Goal: Transaction & Acquisition: Subscribe to service/newsletter

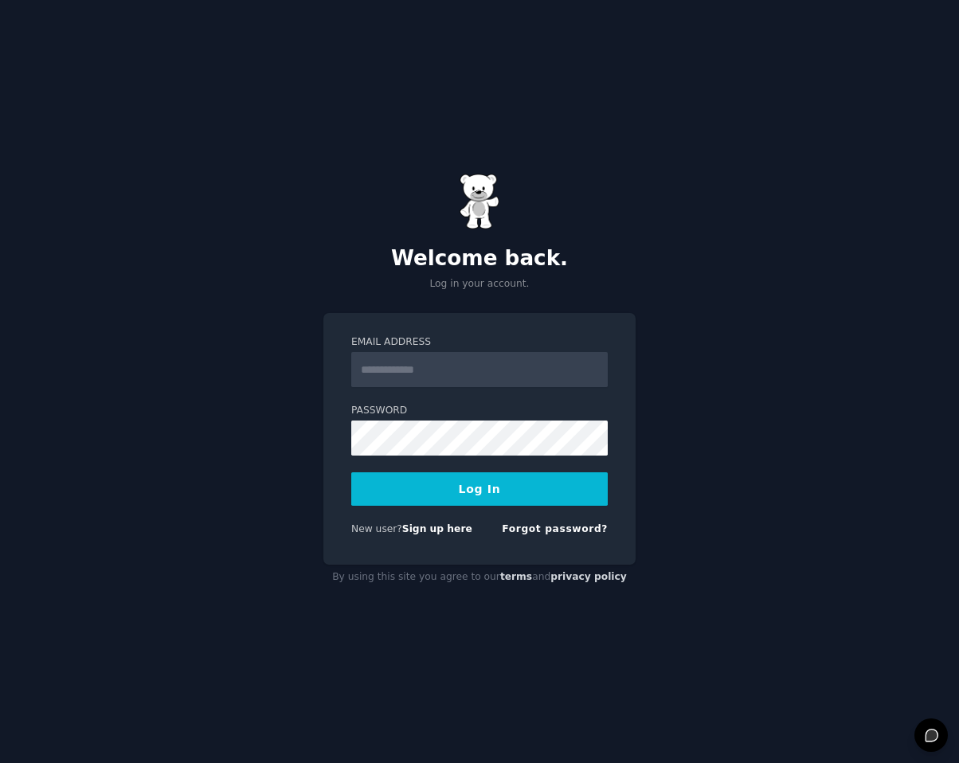
click at [441, 379] on input "Email Address" at bounding box center [479, 369] width 257 height 35
type input "**********"
click at [455, 494] on button "Log In" at bounding box center [479, 488] width 257 height 33
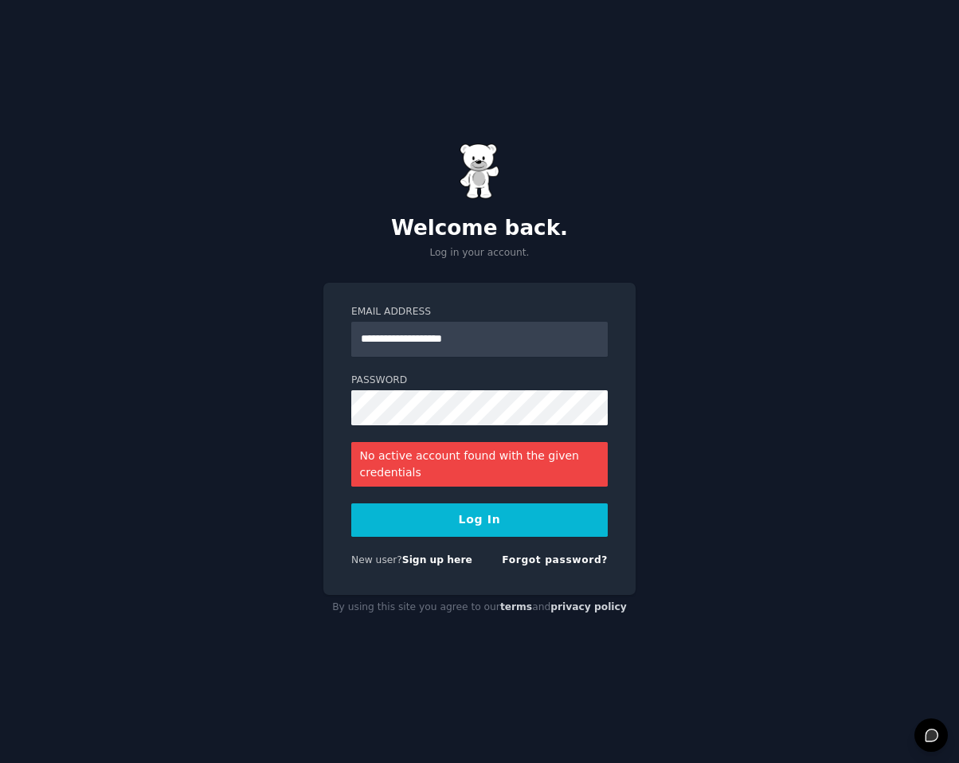
click at [460, 522] on button "Log In" at bounding box center [479, 520] width 257 height 33
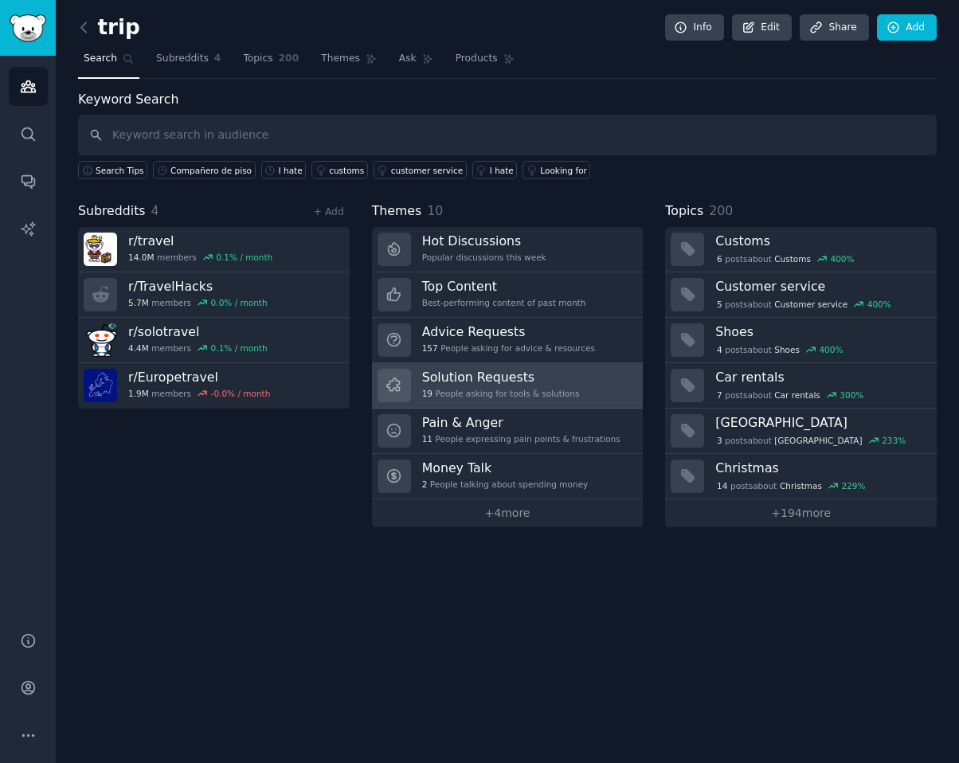
click at [544, 390] on div "19 People asking for tools & solutions" at bounding box center [501, 393] width 158 height 11
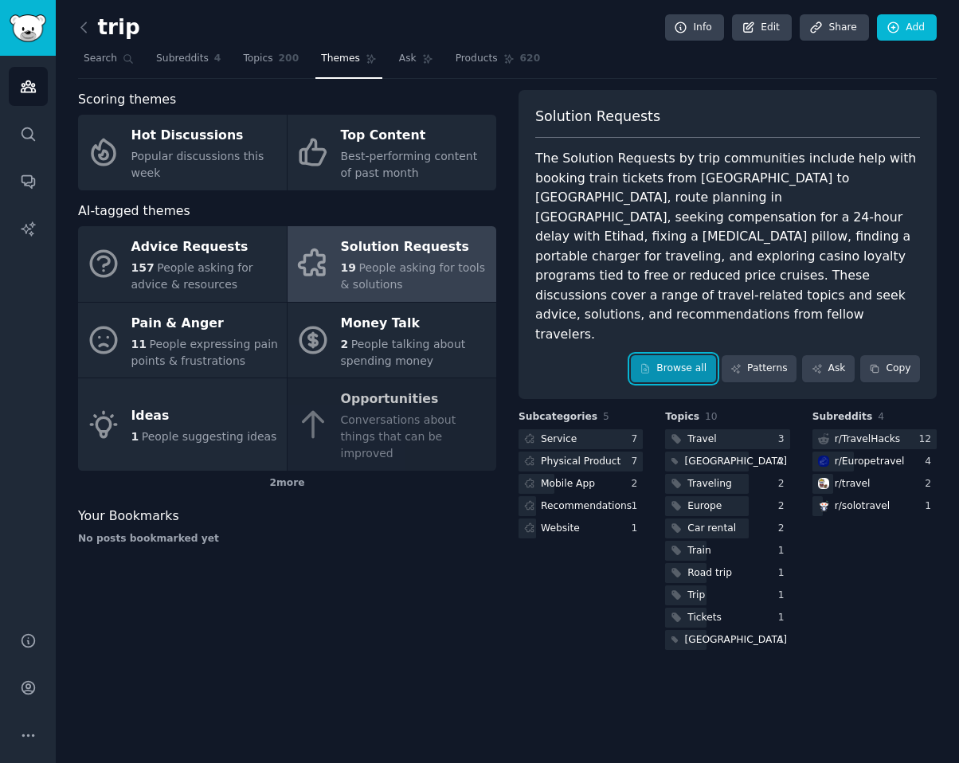
click at [671, 355] on link "Browse all" at bounding box center [673, 368] width 85 height 27
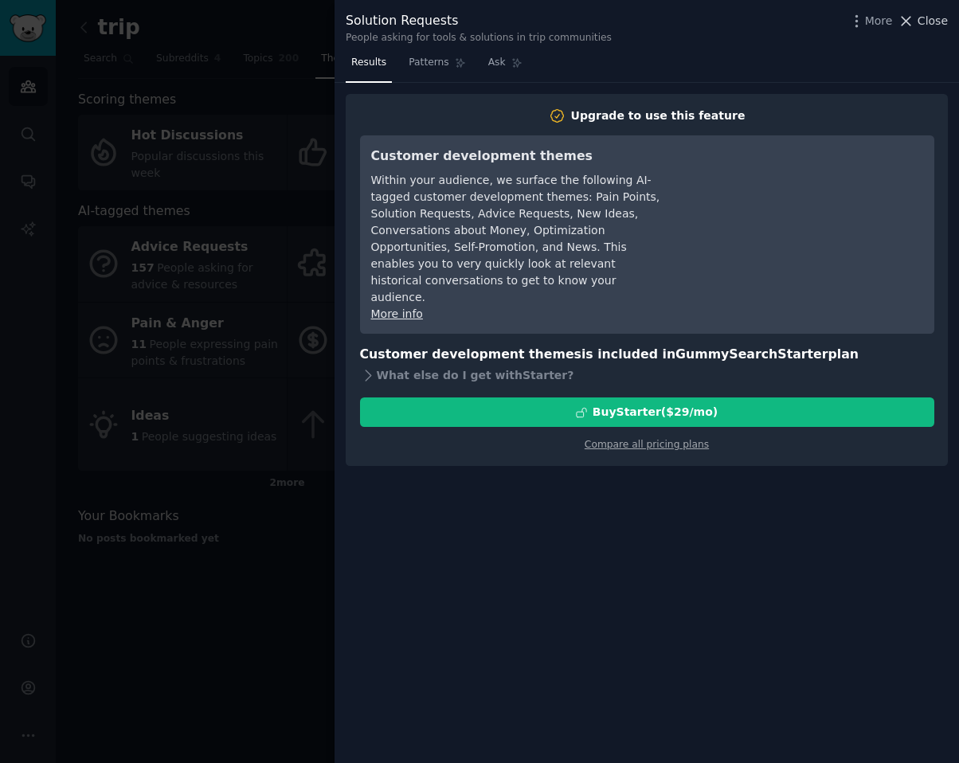
click at [918, 16] on span "Close" at bounding box center [933, 21] width 30 height 17
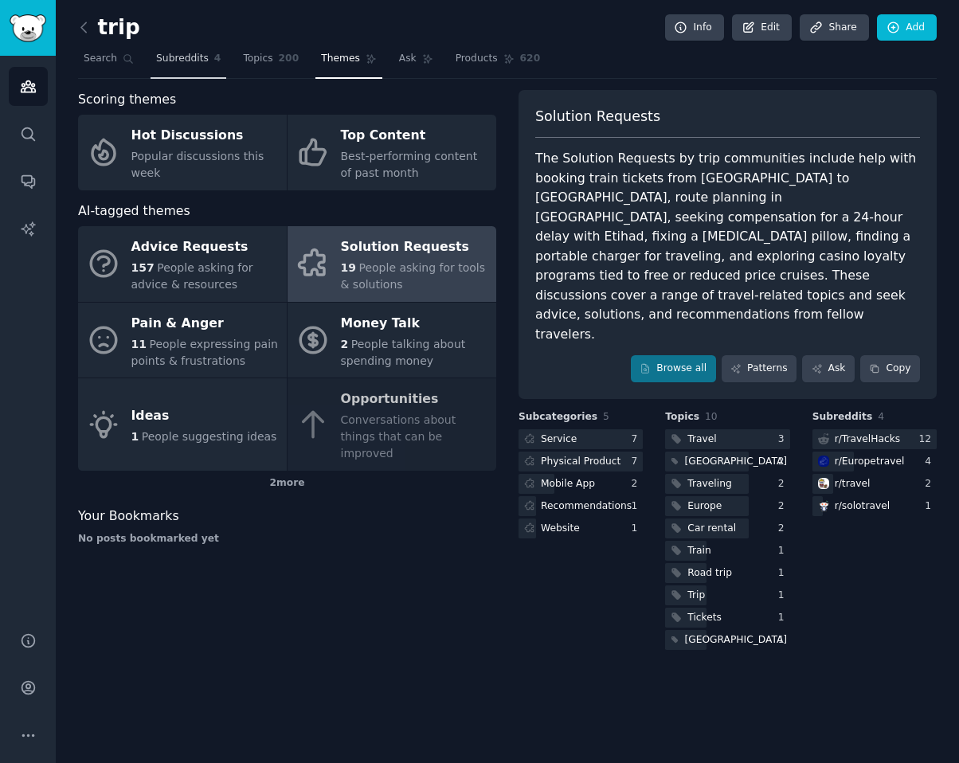
click at [171, 53] on span "Subreddits" at bounding box center [182, 59] width 53 height 14
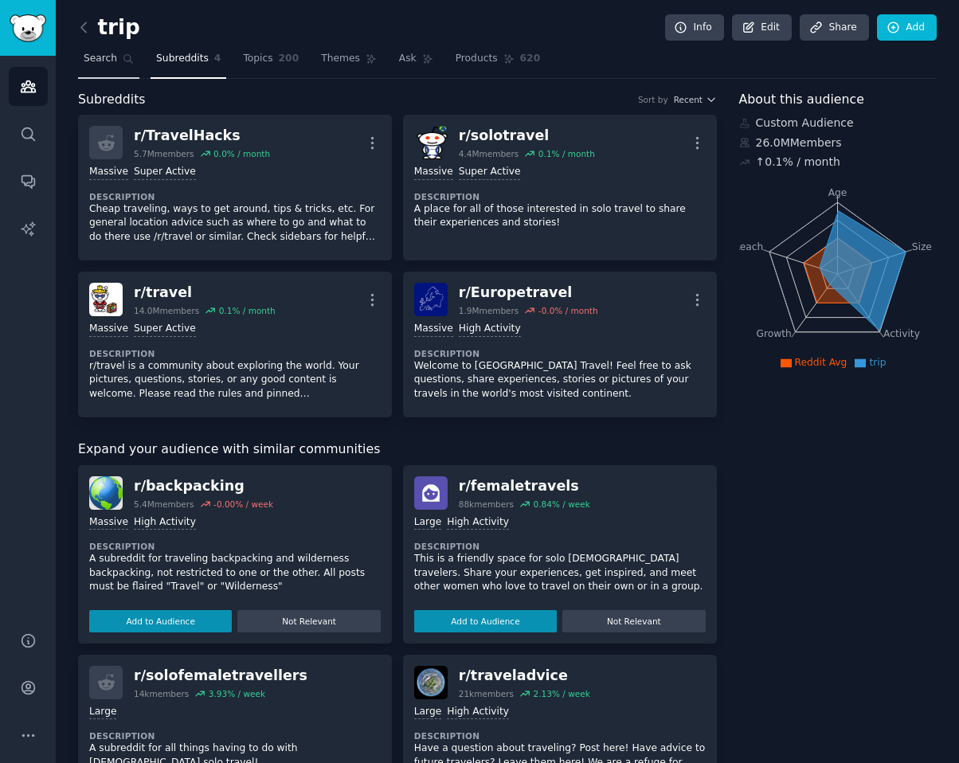
click at [105, 63] on span "Search" at bounding box center [100, 59] width 33 height 14
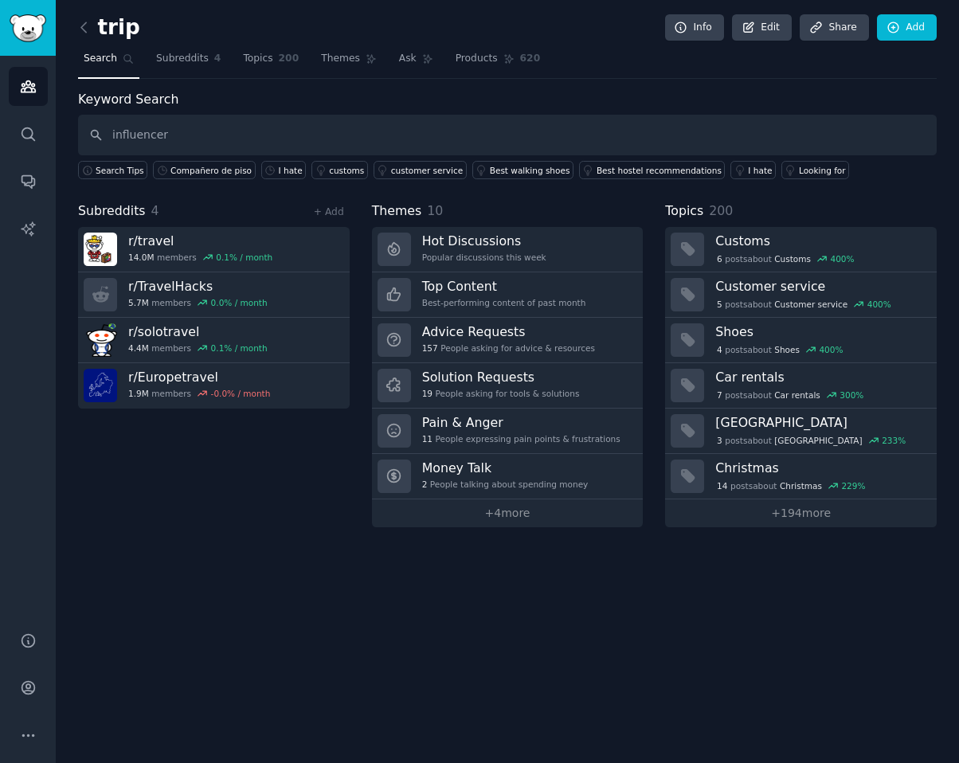
type input "influencer"
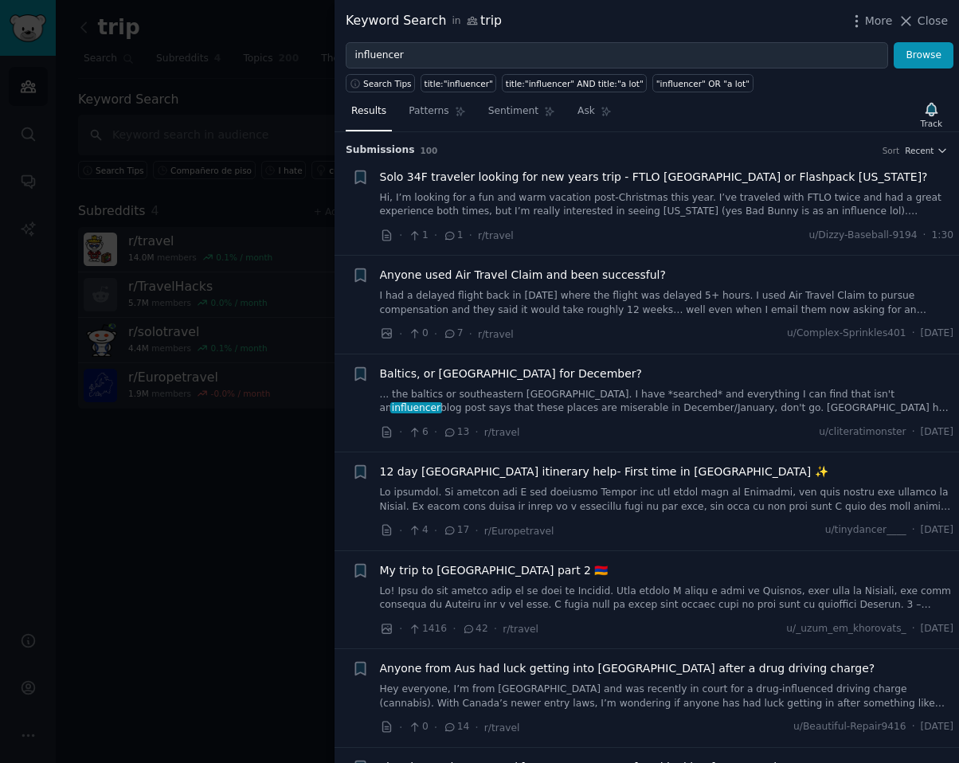
click at [245, 128] on div at bounding box center [479, 381] width 959 height 763
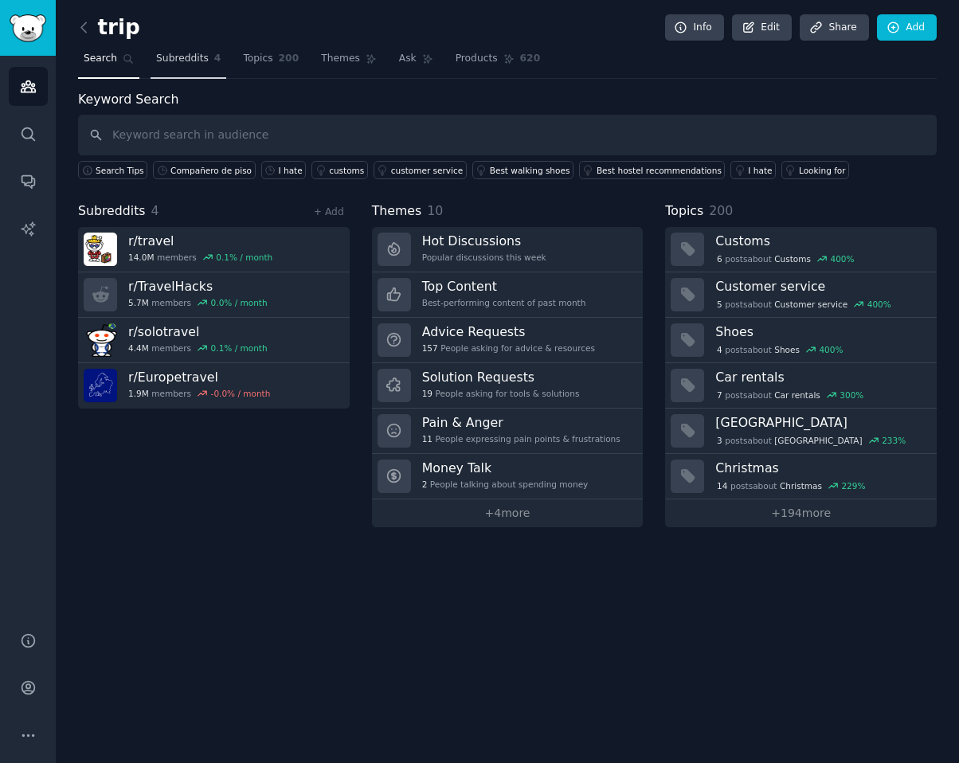
click at [199, 68] on link "Subreddits 4" at bounding box center [189, 62] width 76 height 33
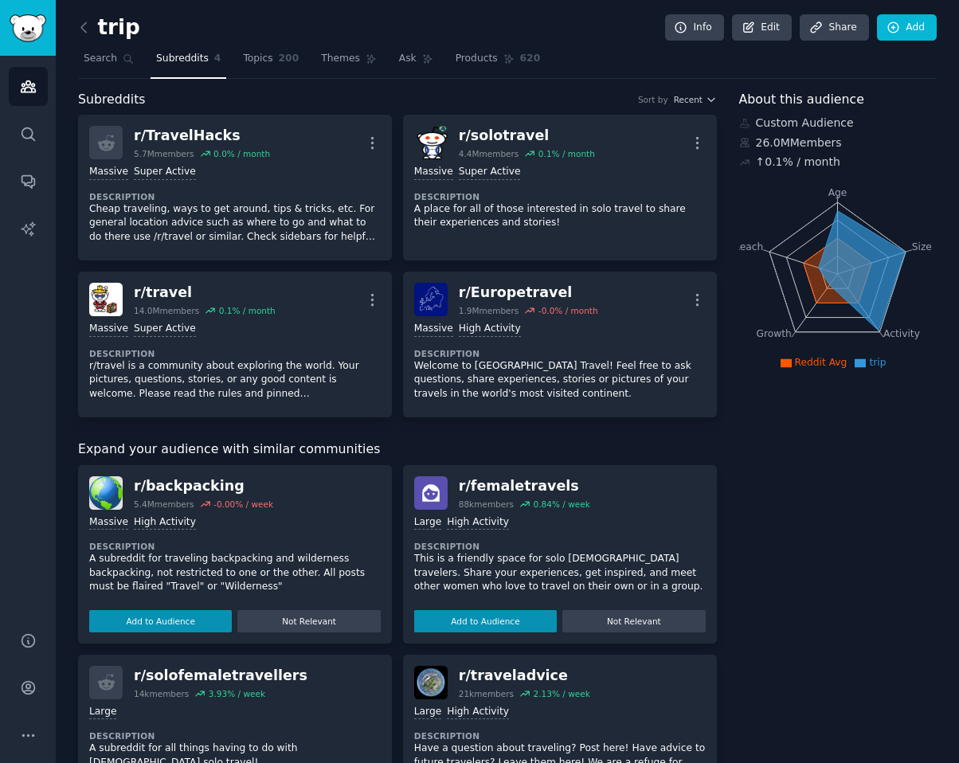
click at [122, 27] on h2 "trip" at bounding box center [109, 27] width 62 height 25
click at [77, 25] on icon at bounding box center [84, 27] width 17 height 17
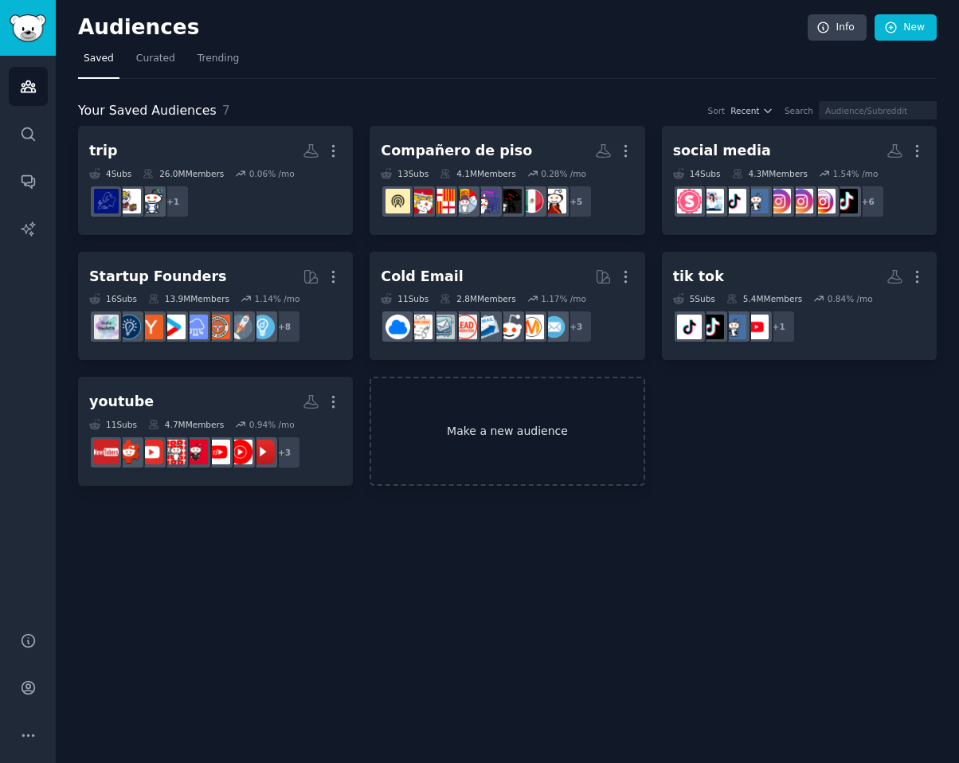
click at [512, 415] on link "Make a new audience" at bounding box center [507, 431] width 275 height 109
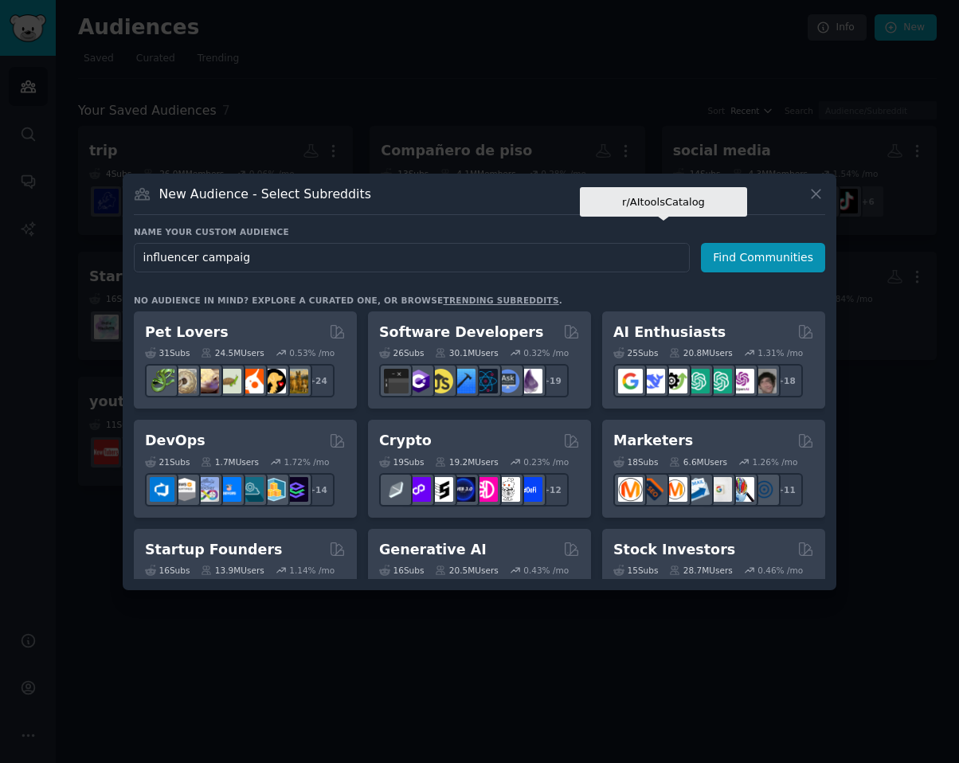
type input "influencer campaign"
click button "Find Communities" at bounding box center [763, 257] width 124 height 29
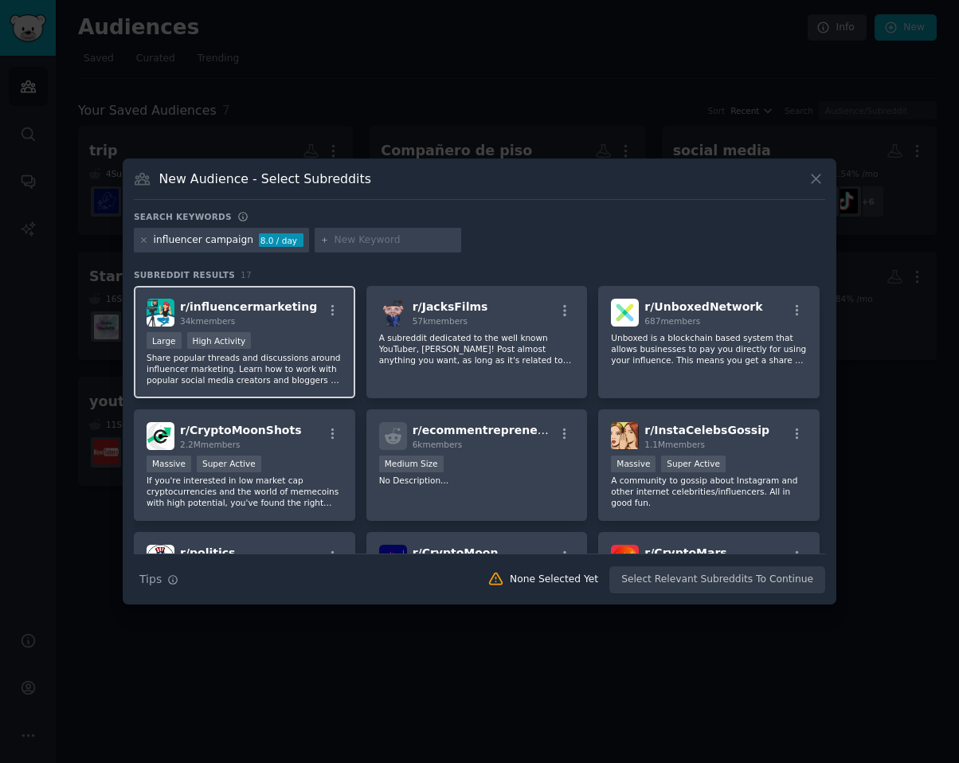
click at [307, 341] on div "Large High Activity" at bounding box center [245, 342] width 196 height 20
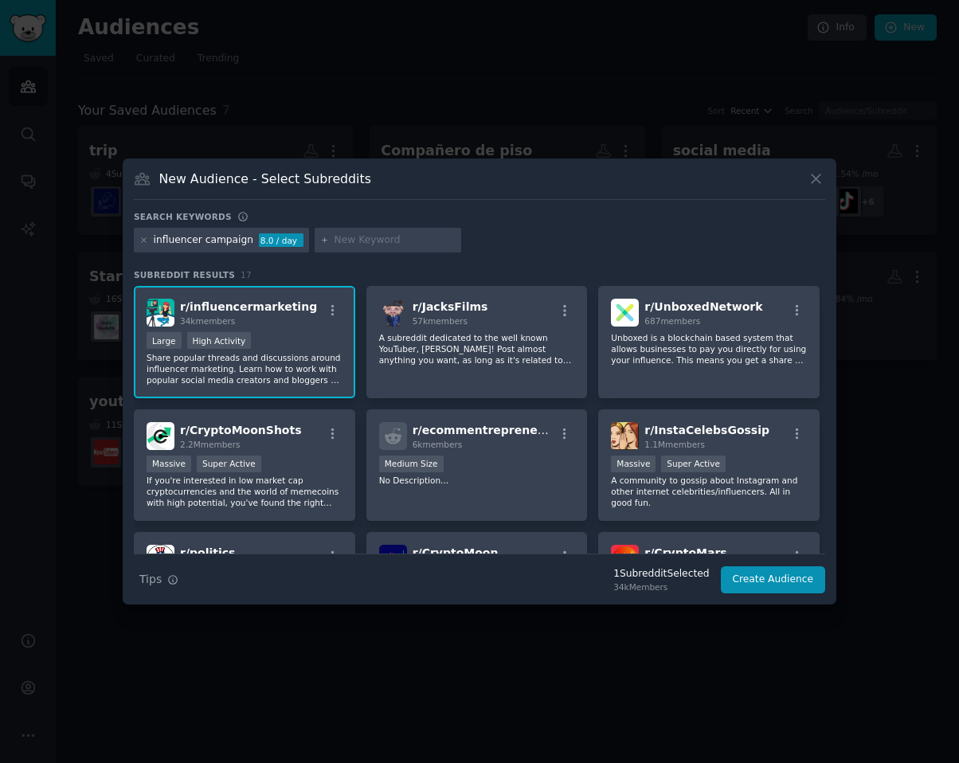
click at [370, 245] on input "text" at bounding box center [395, 240] width 121 height 14
type input "influencer"
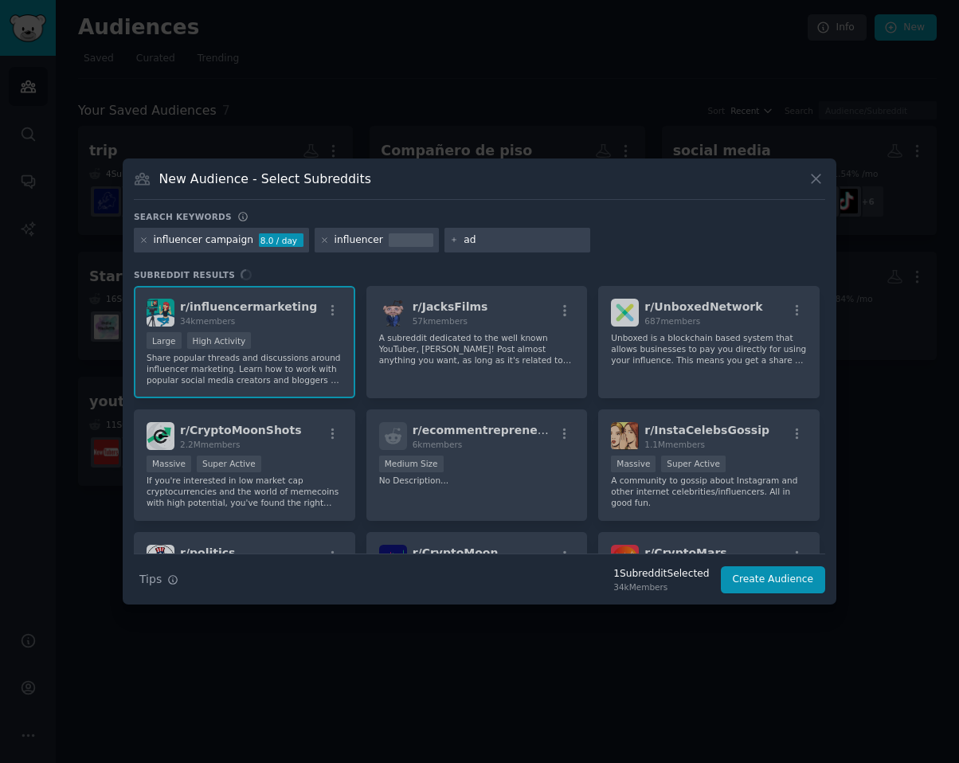
type input "ads"
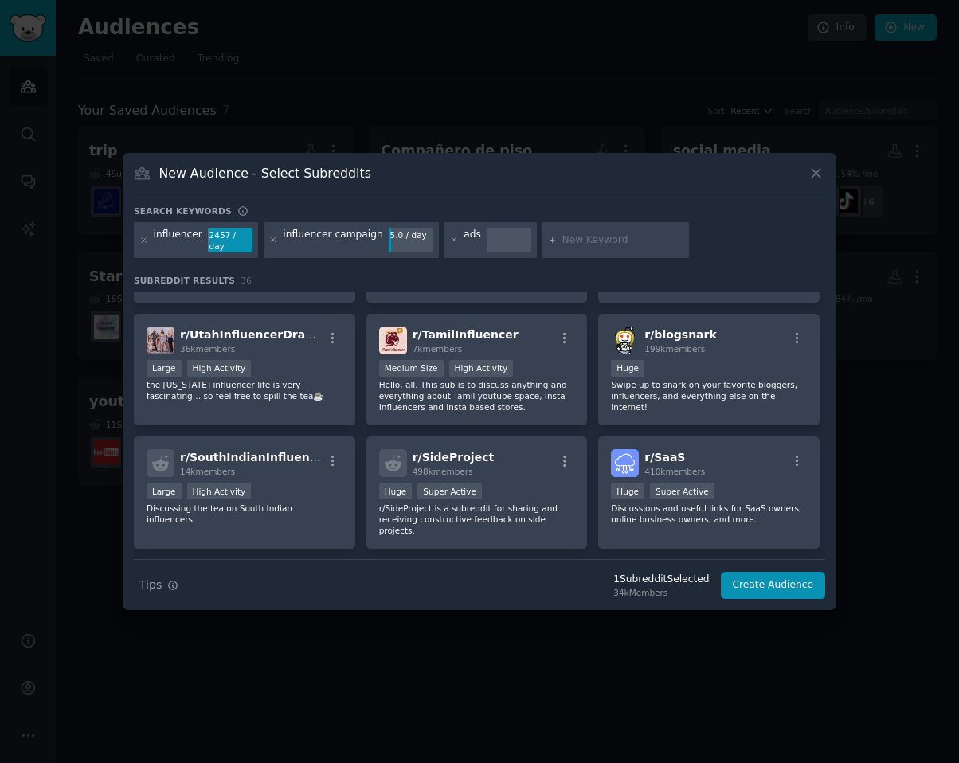
scroll to position [602, 0]
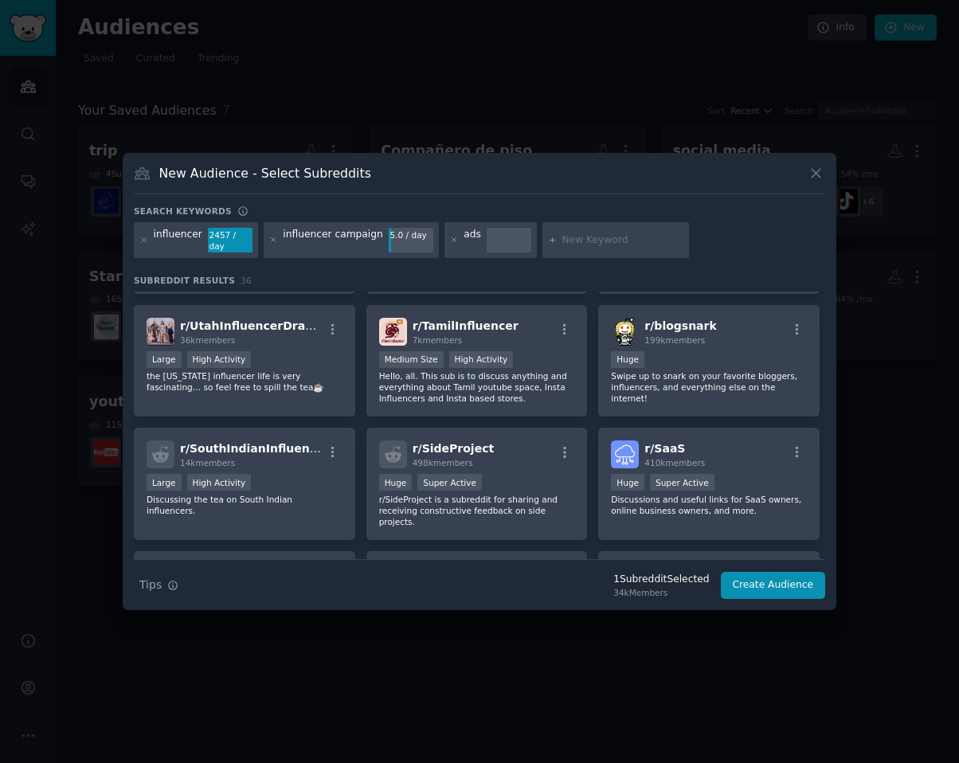
type input "a"
type input "advertise"
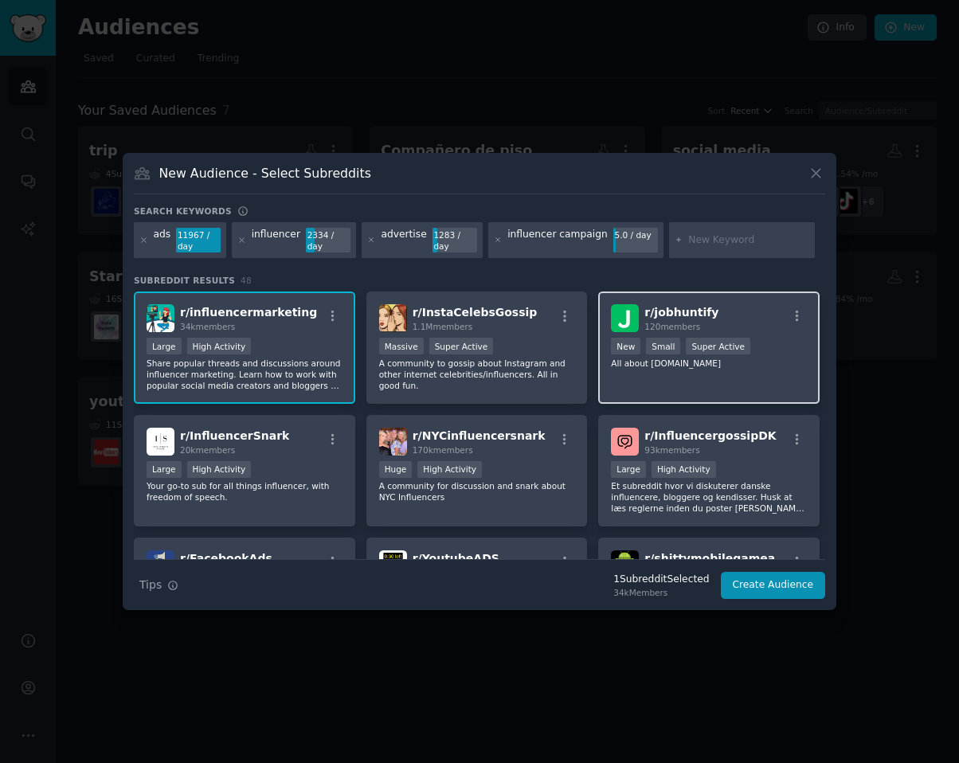
click at [645, 363] on p "All about [DOMAIN_NAME]" at bounding box center [709, 363] width 196 height 11
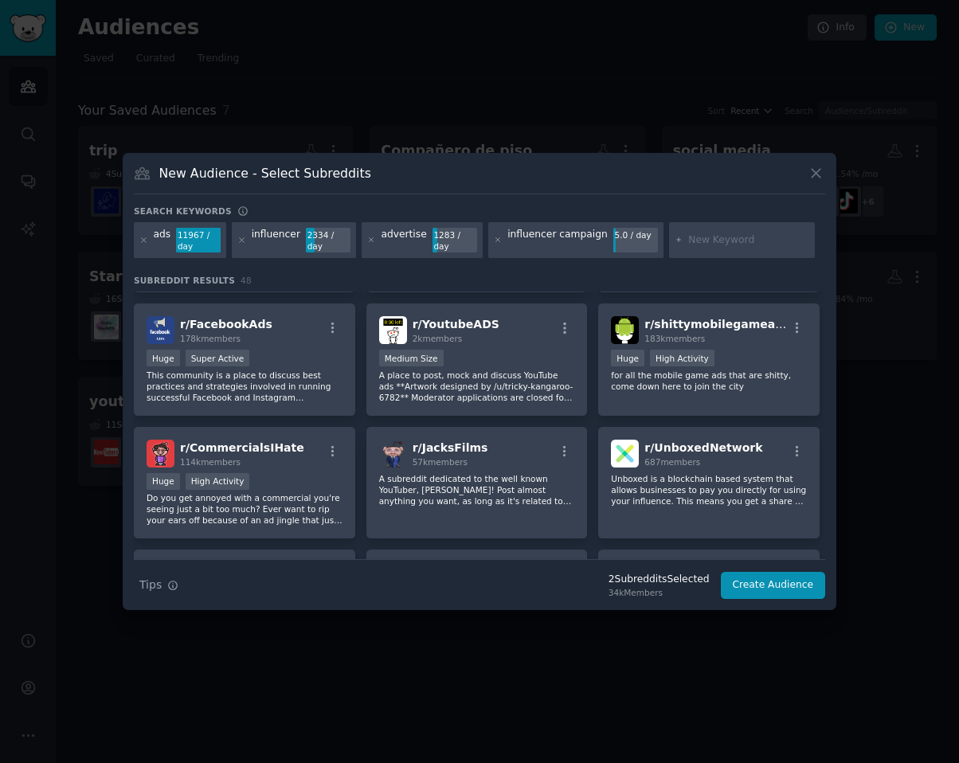
scroll to position [250, 0]
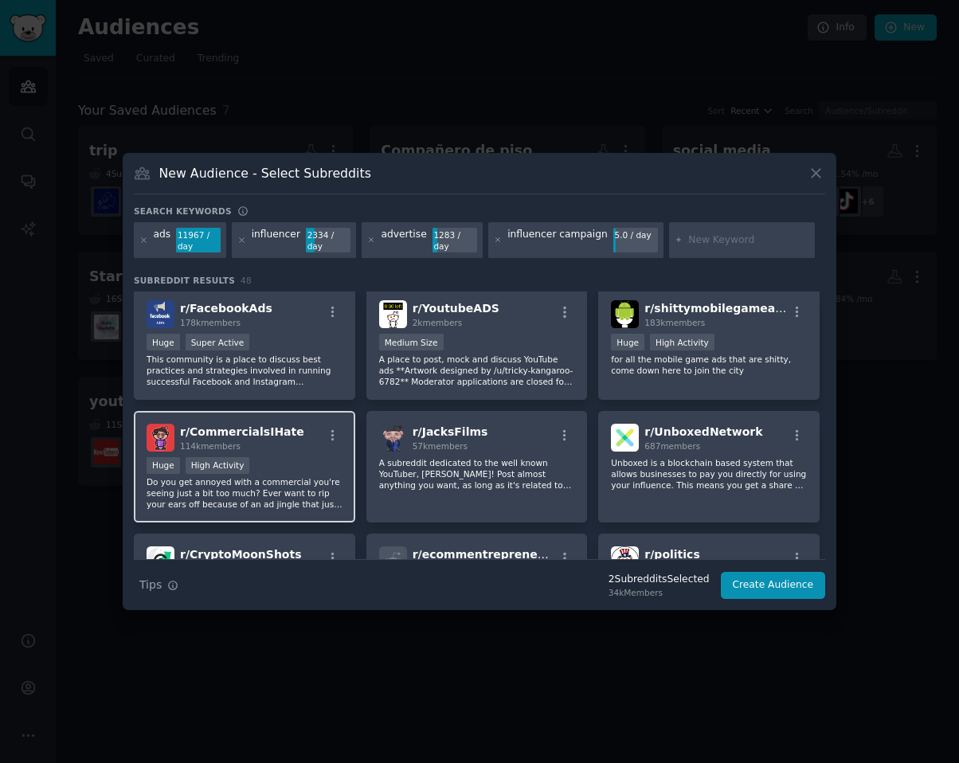
click at [317, 504] on p "Do you get annoyed with a commercial you're seeing just a bit too much? Ever wa…" at bounding box center [245, 492] width 196 height 33
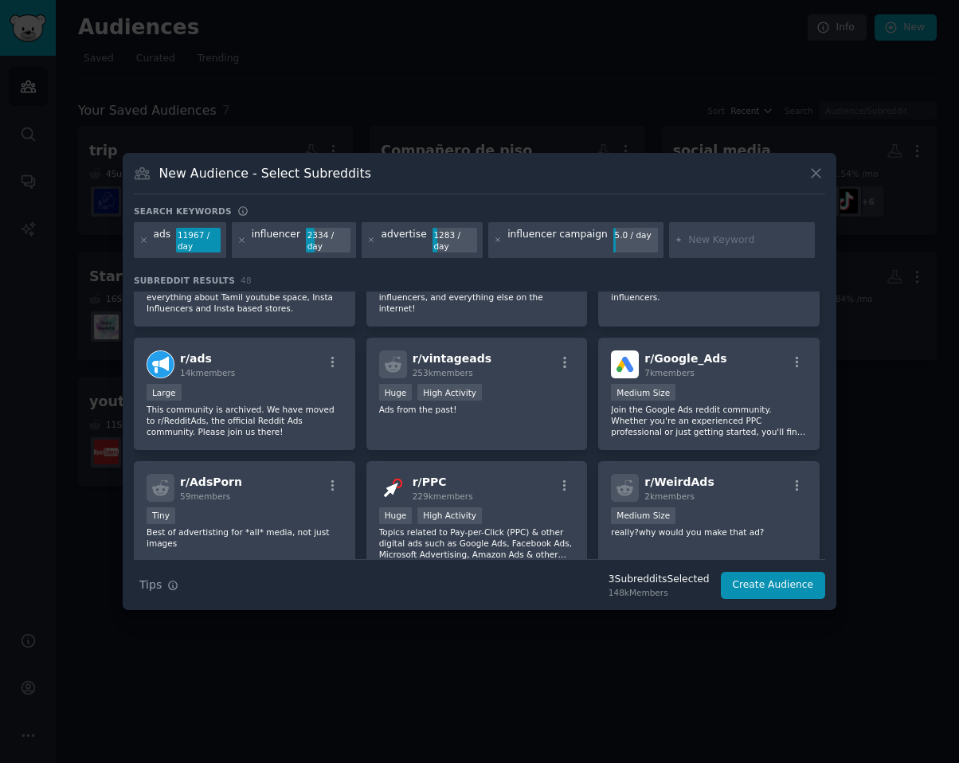
scroll to position [931, 0]
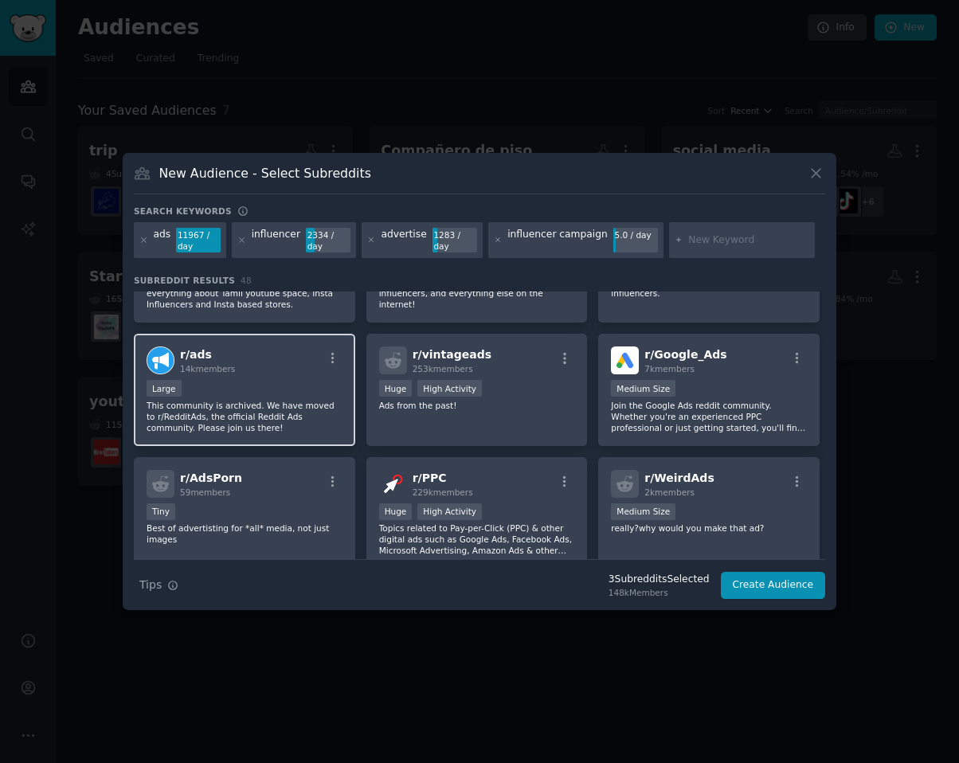
click at [269, 426] on p "This community is archived. We have moved to r/RedditAds, the official Reddit A…" at bounding box center [245, 416] width 196 height 33
click at [296, 429] on p "This community is archived. We have moved to r/RedditAds, the official Reddit A…" at bounding box center [245, 416] width 196 height 33
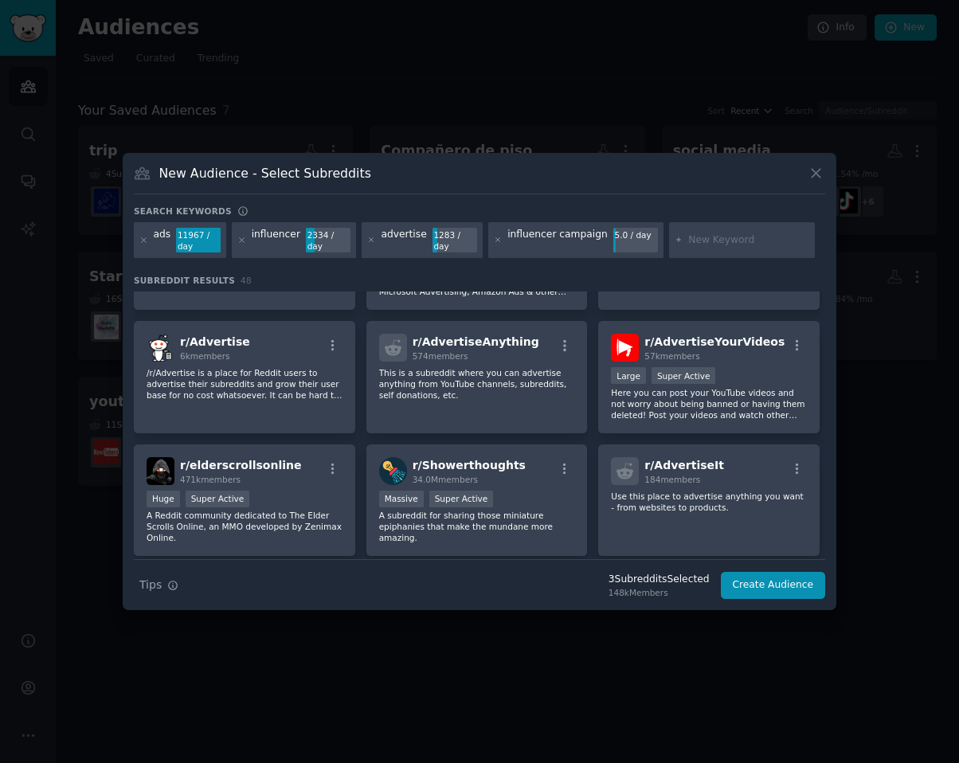
scroll to position [1194, 0]
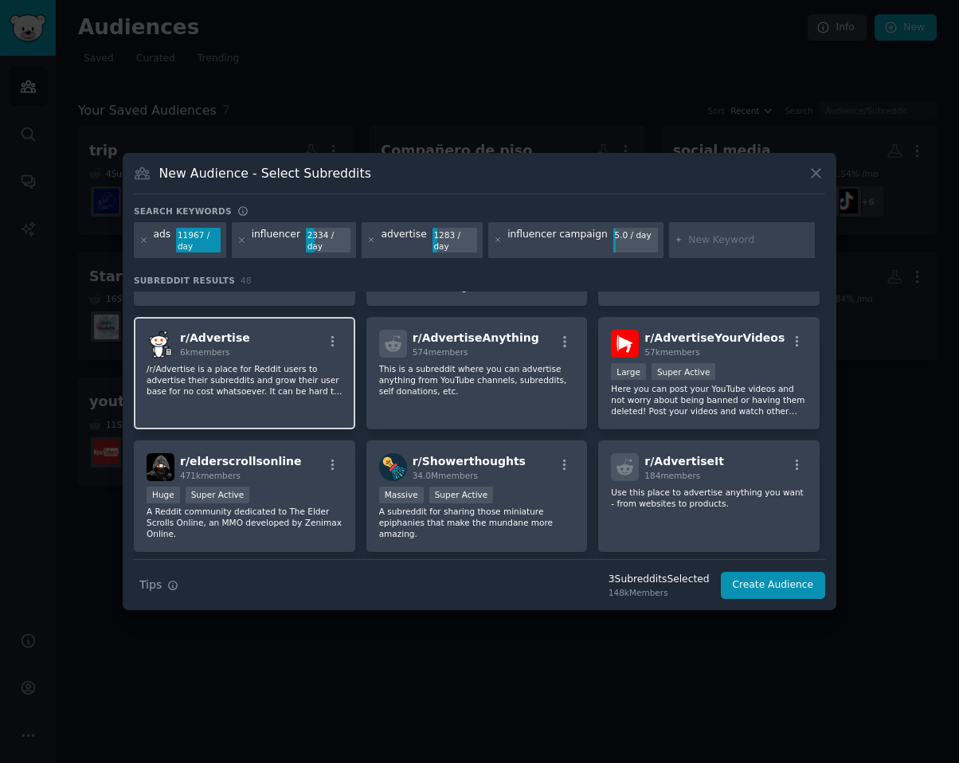
click at [320, 407] on div "r/ Advertise 6k members /r/Advertise is a place for Reddit users to advertise t…" at bounding box center [244, 373] width 221 height 112
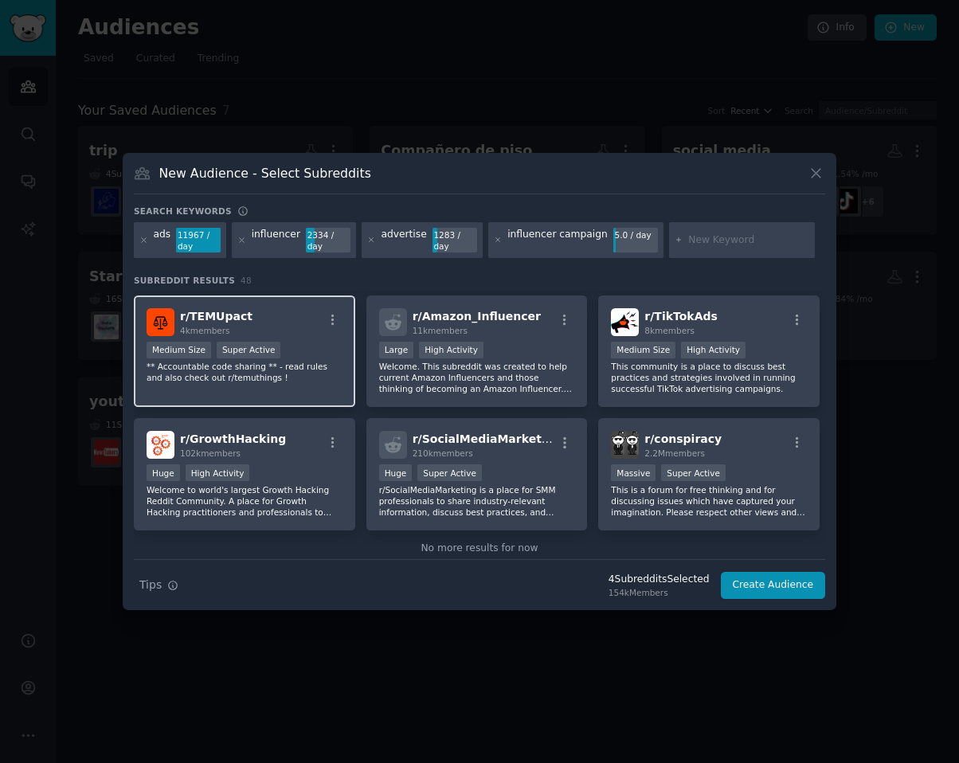
scroll to position [1692, 0]
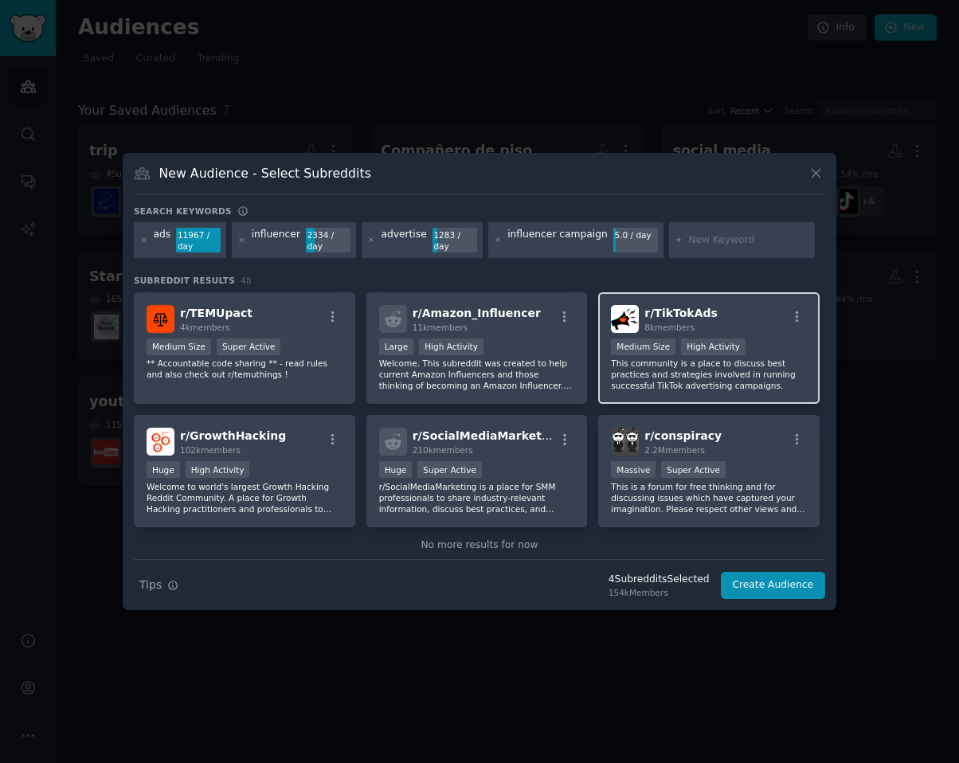
click at [696, 390] on p "This community is a place to discuss best practices and strategies involved in …" at bounding box center [709, 374] width 196 height 33
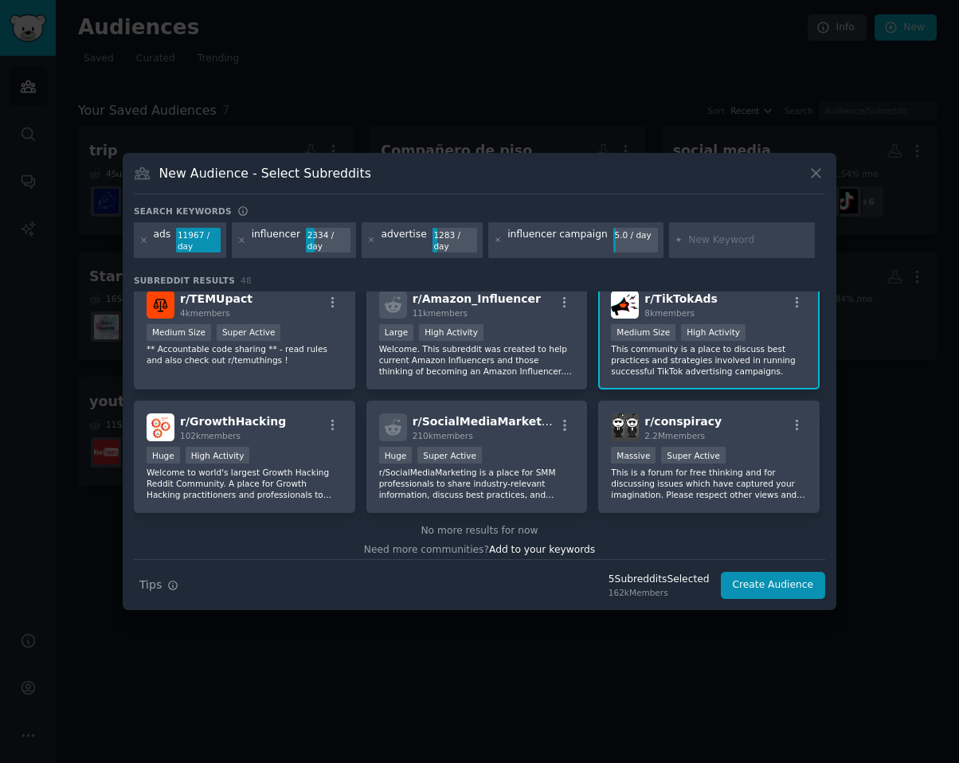
scroll to position [1716, 0]
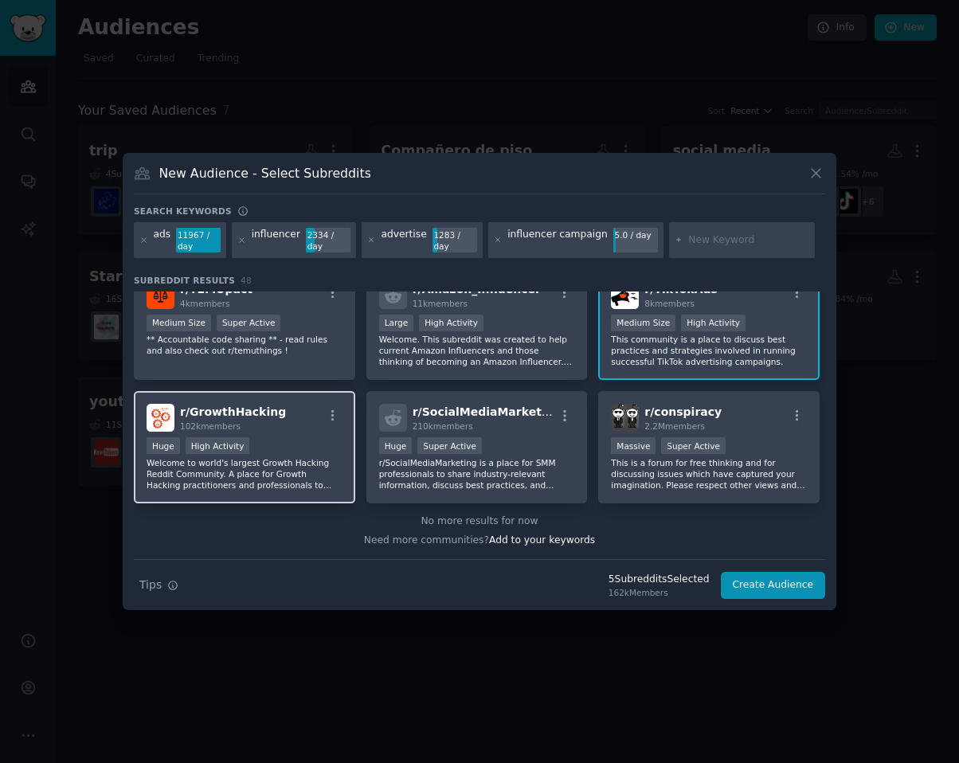
click at [334, 476] on p "Welcome to world's largest Growth Hacking Reddit Community. A place for Growth …" at bounding box center [245, 473] width 196 height 33
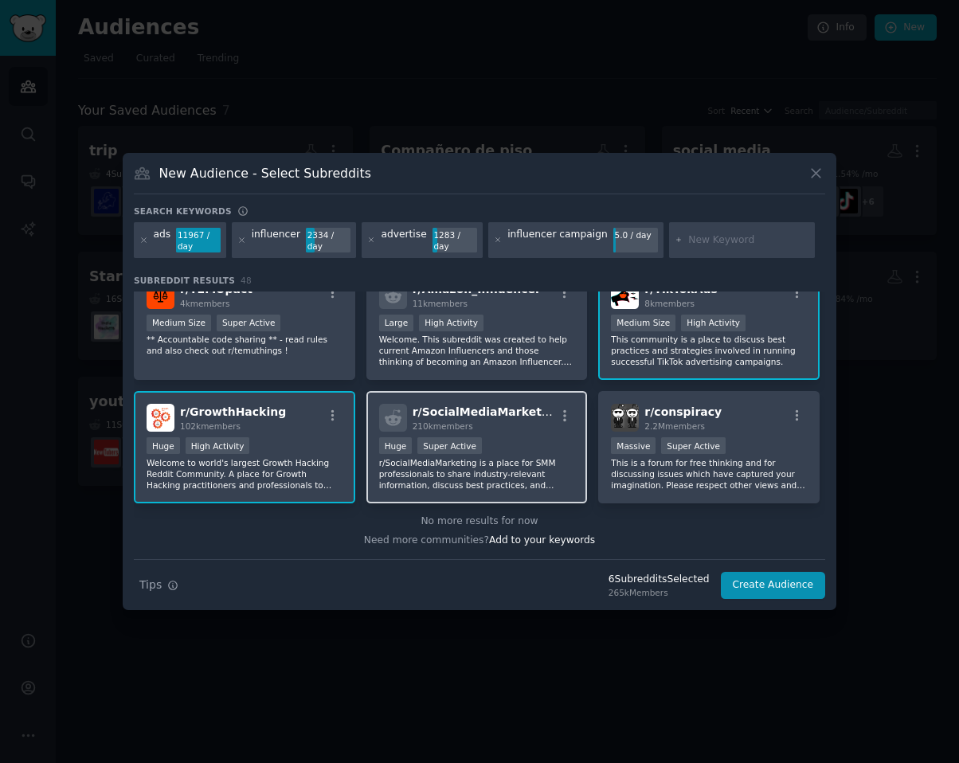
click at [527, 426] on div "210k members" at bounding box center [484, 426] width 143 height 11
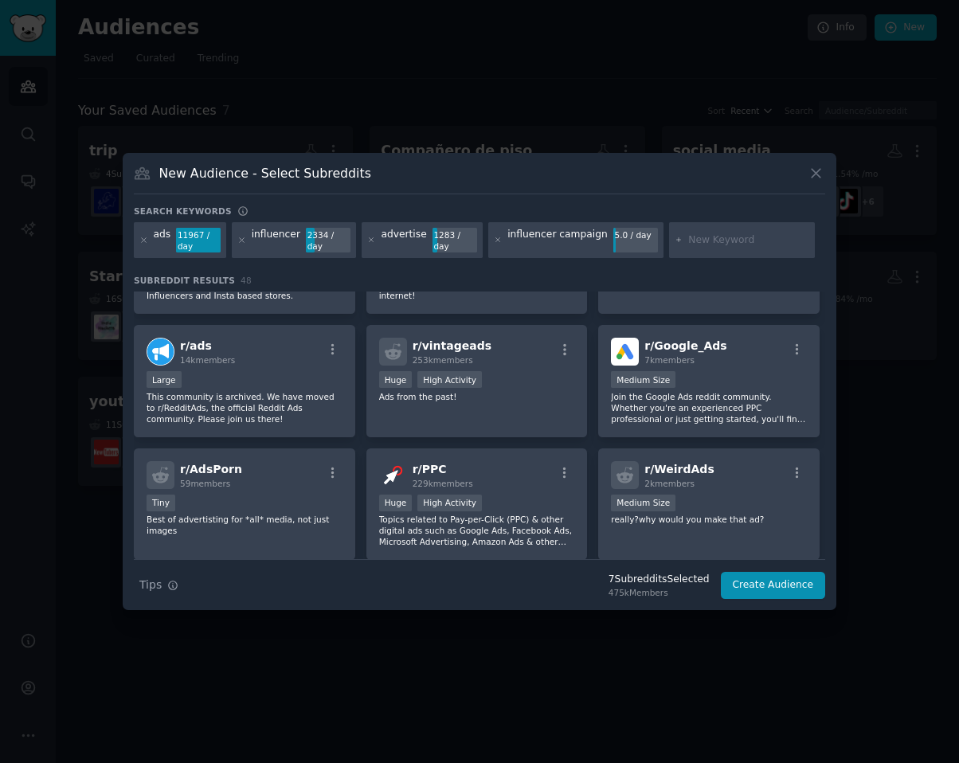
scroll to position [139, 0]
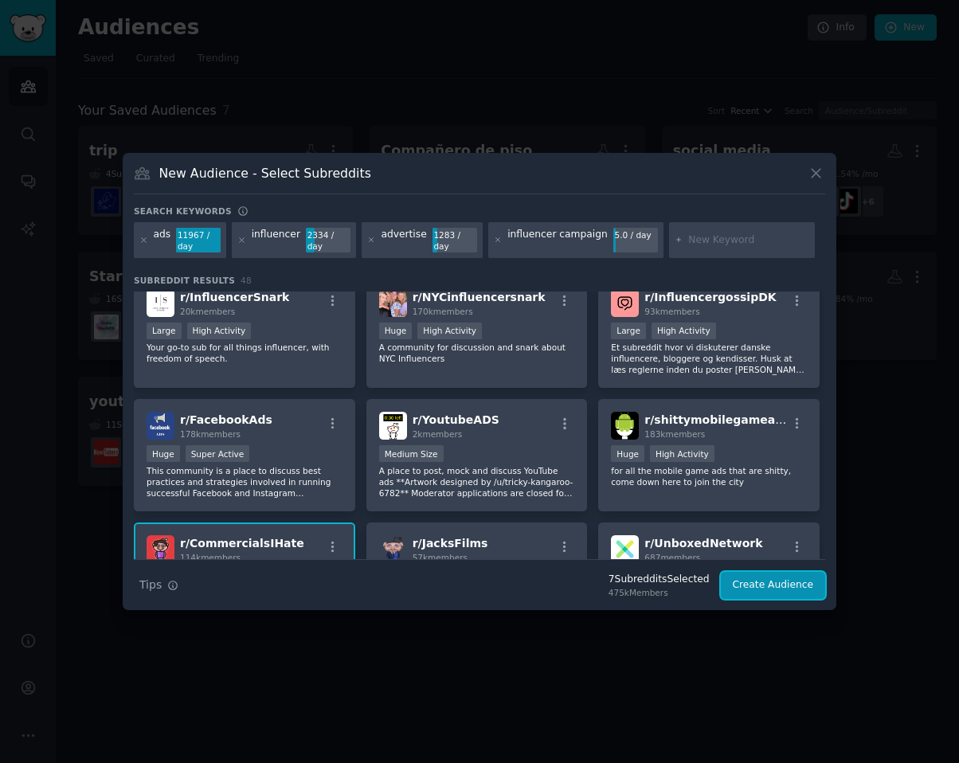
click at [789, 594] on button "Create Audience" at bounding box center [773, 585] width 105 height 27
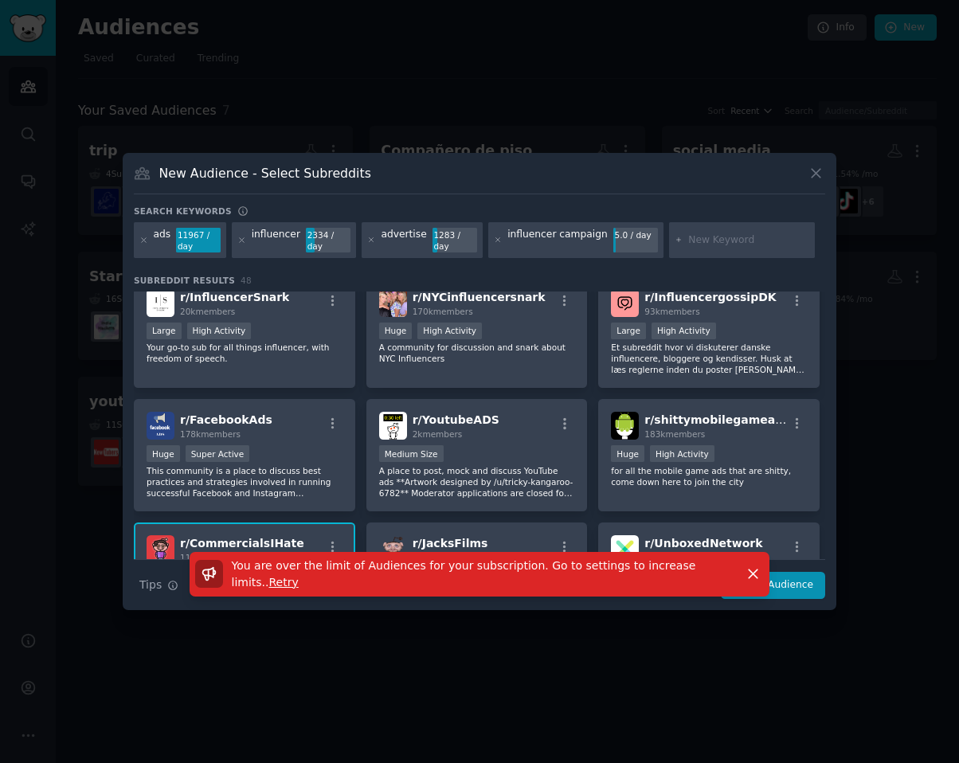
click at [269, 586] on span "Retry" at bounding box center [283, 582] width 29 height 13
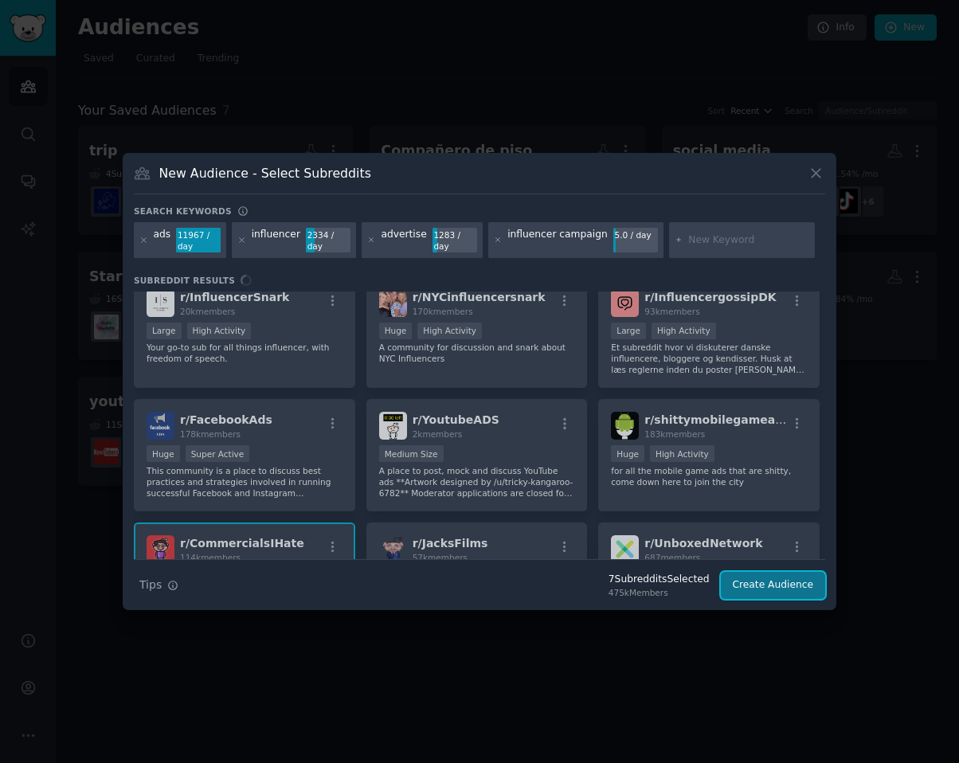
click at [805, 591] on button "Create Audience" at bounding box center [773, 585] width 105 height 27
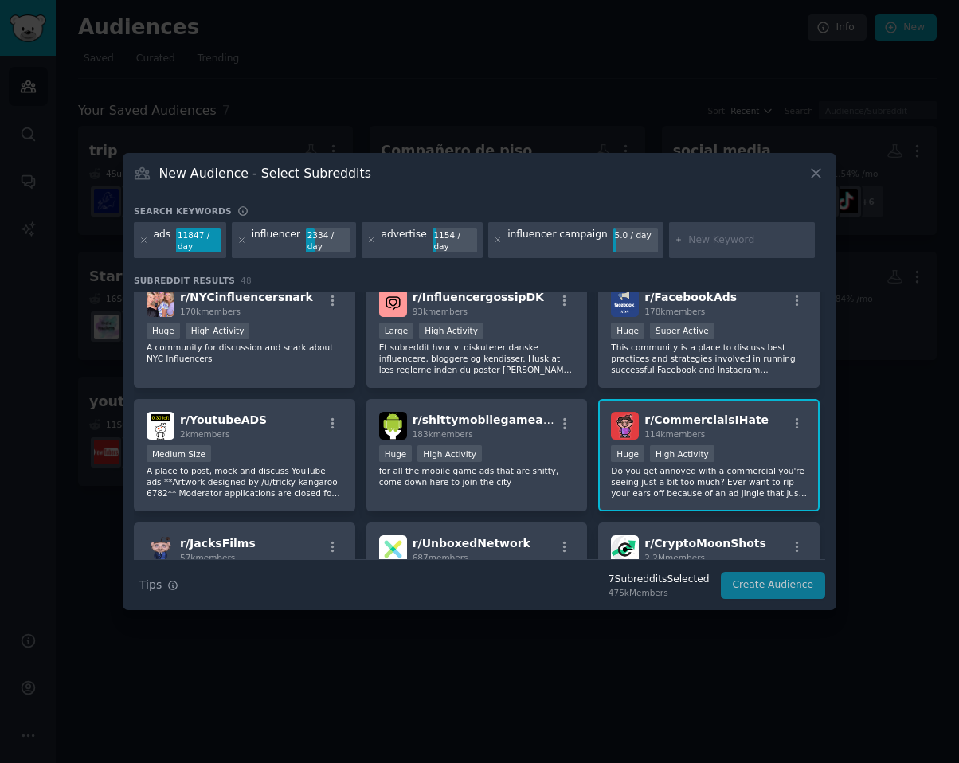
scroll to position [15, 0]
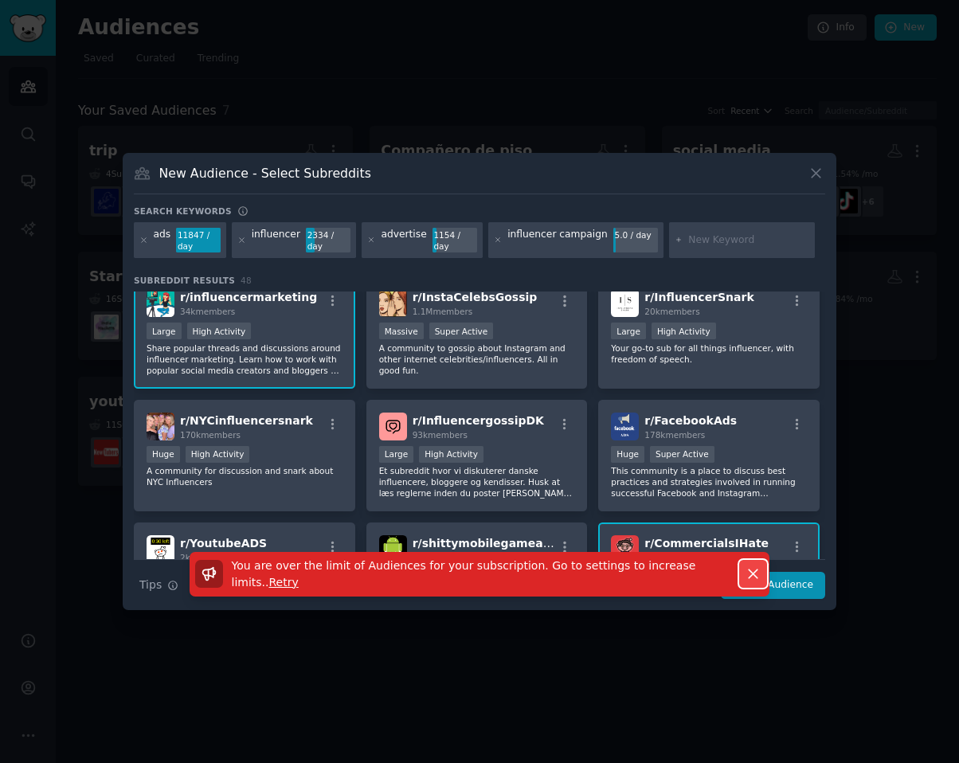
click at [748, 574] on icon "button" at bounding box center [753, 574] width 17 height 17
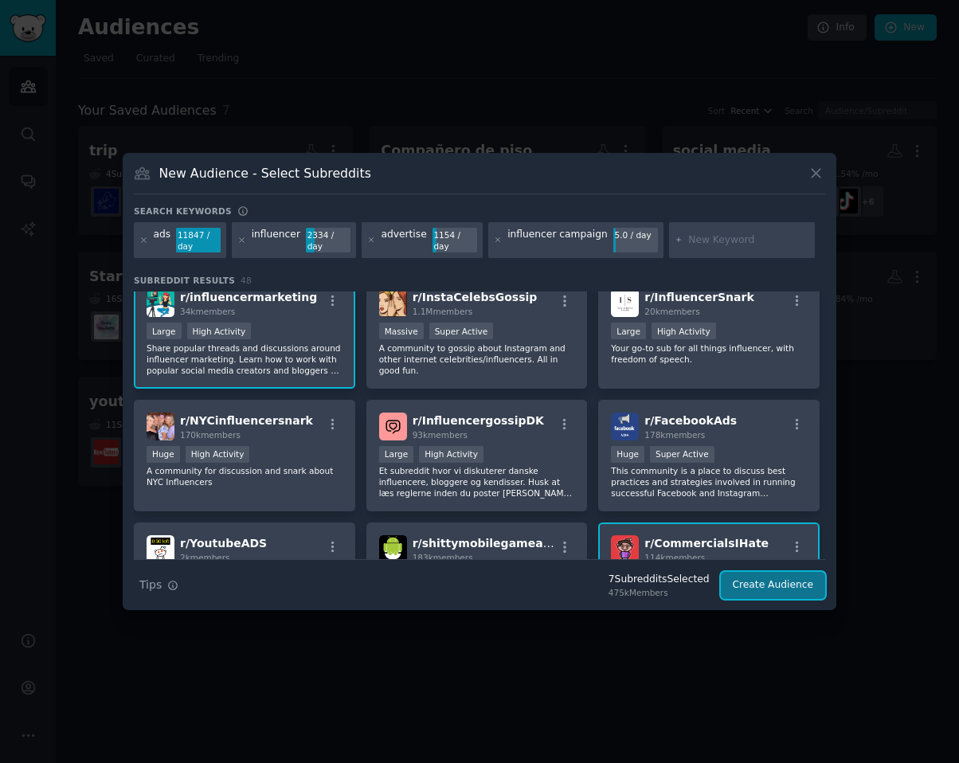
click at [747, 589] on button "Create Audience" at bounding box center [773, 585] width 105 height 27
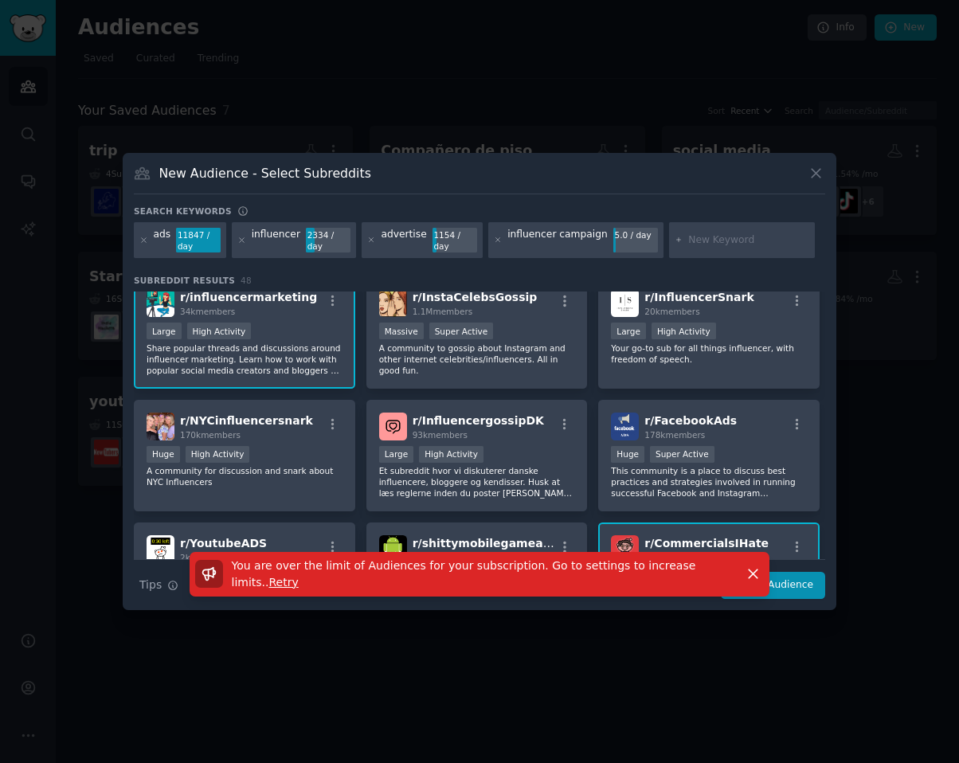
click at [269, 582] on span "Retry" at bounding box center [283, 582] width 29 height 13
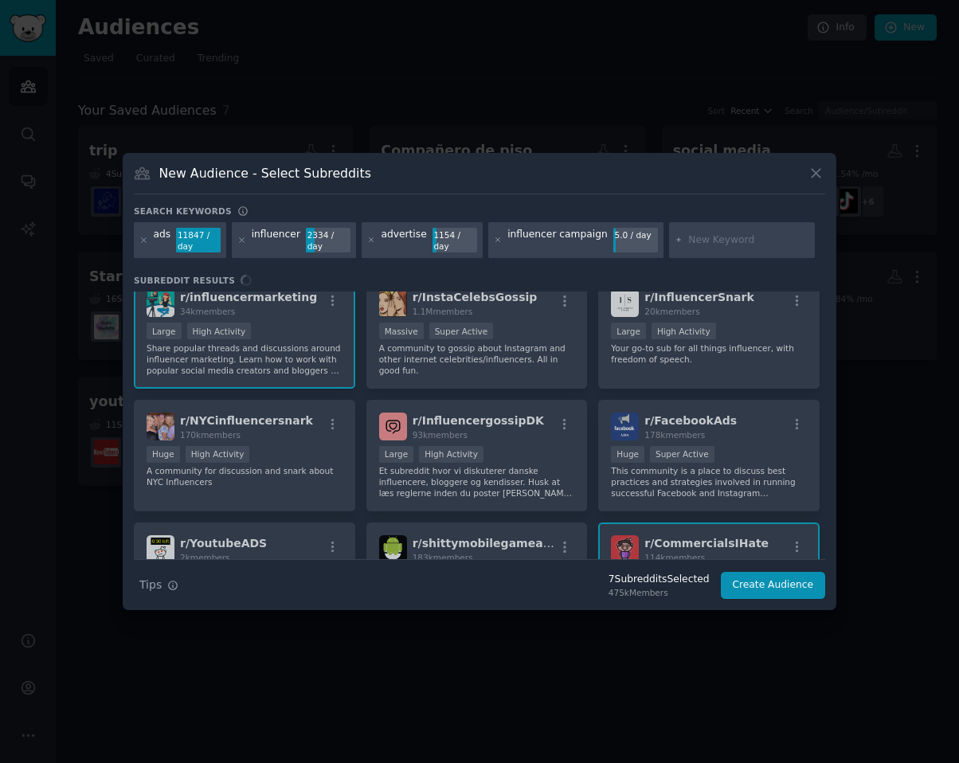
click at [660, 75] on div at bounding box center [479, 381] width 959 height 763
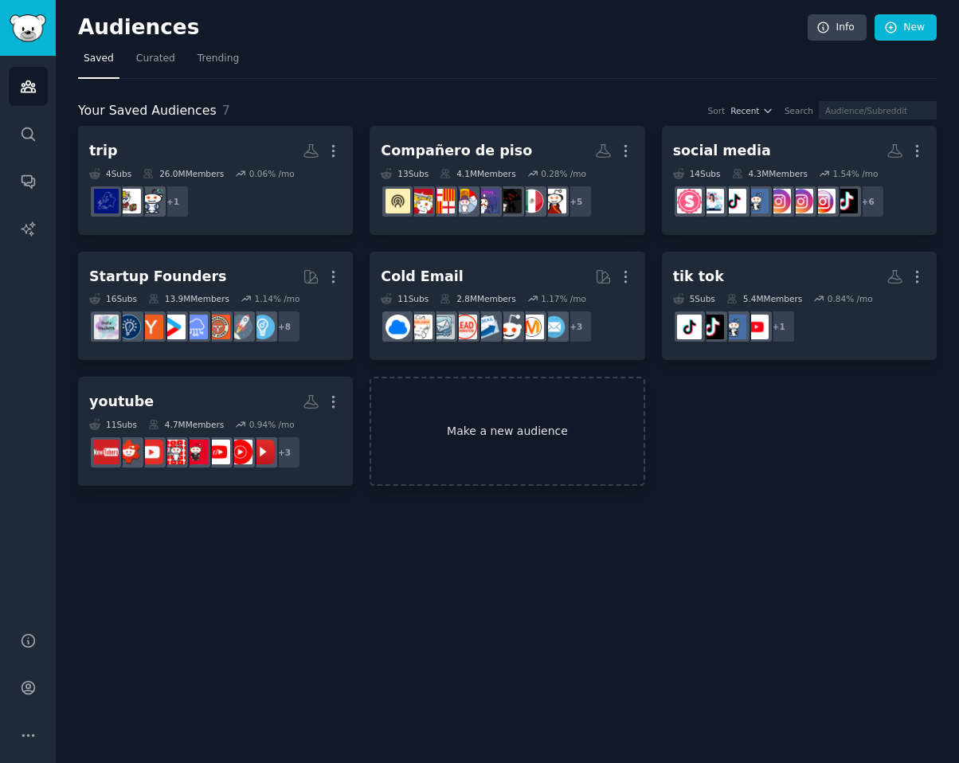
click at [449, 406] on link "Make a new audience" at bounding box center [507, 431] width 275 height 109
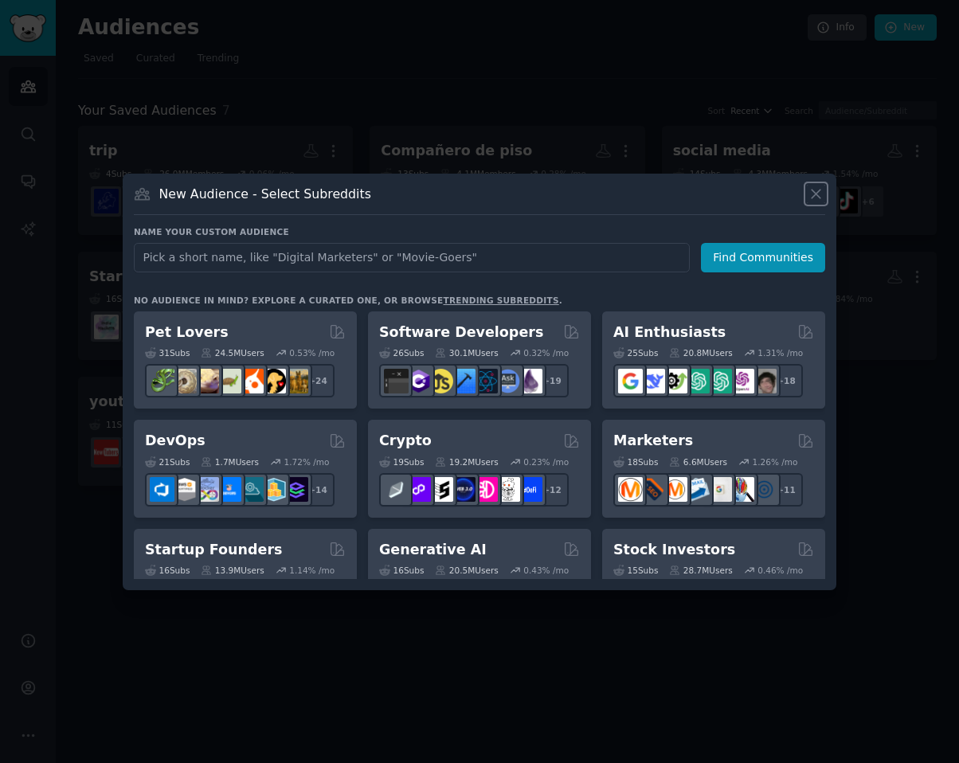
click at [824, 194] on icon at bounding box center [816, 194] width 17 height 17
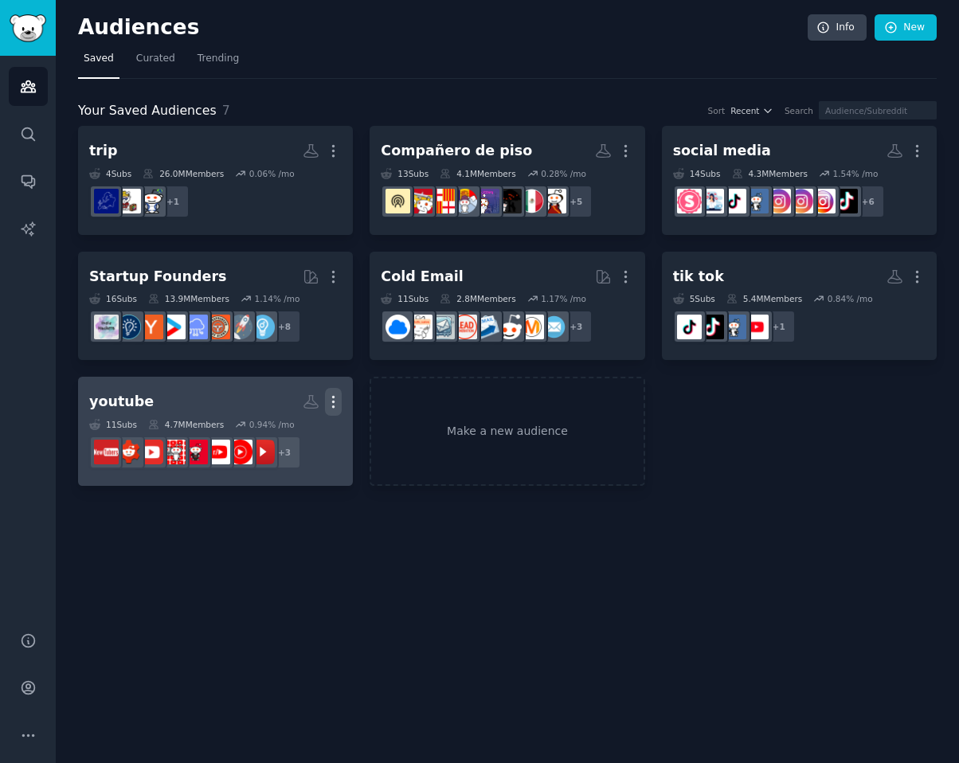
click at [334, 400] on icon "button" at bounding box center [333, 402] width 17 height 17
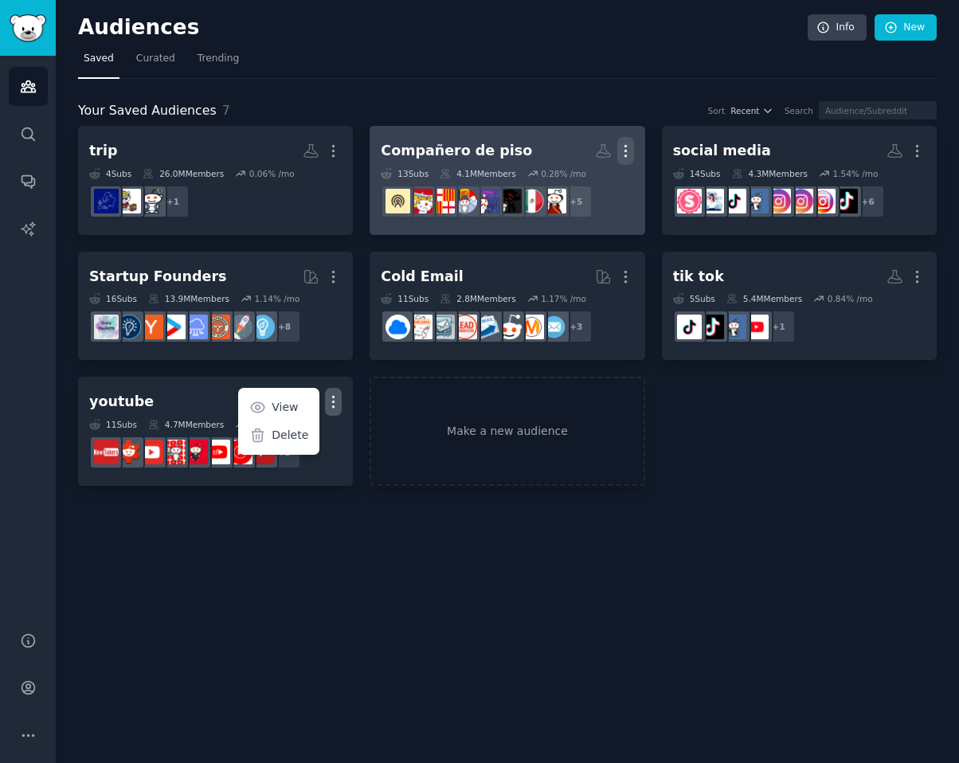
click at [631, 154] on icon "button" at bounding box center [625, 151] width 17 height 17
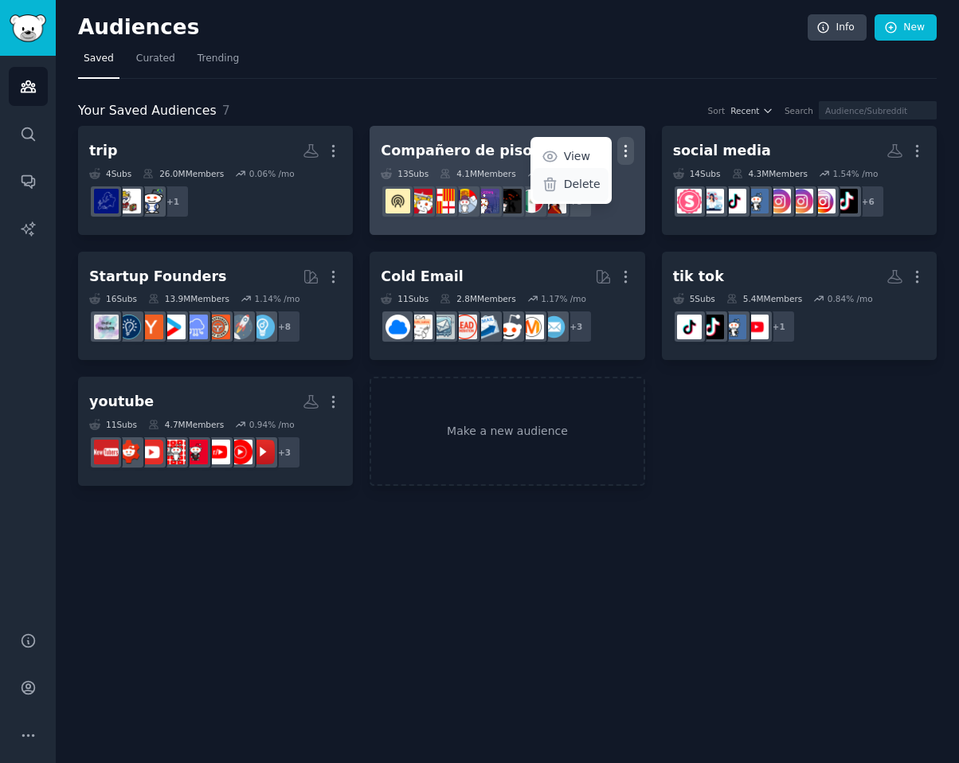
click at [598, 188] on p "Delete" at bounding box center [582, 184] width 37 height 17
click at [509, 143] on h2 "Compañero de piso Custom Audience More View Delete" at bounding box center [507, 151] width 253 height 28
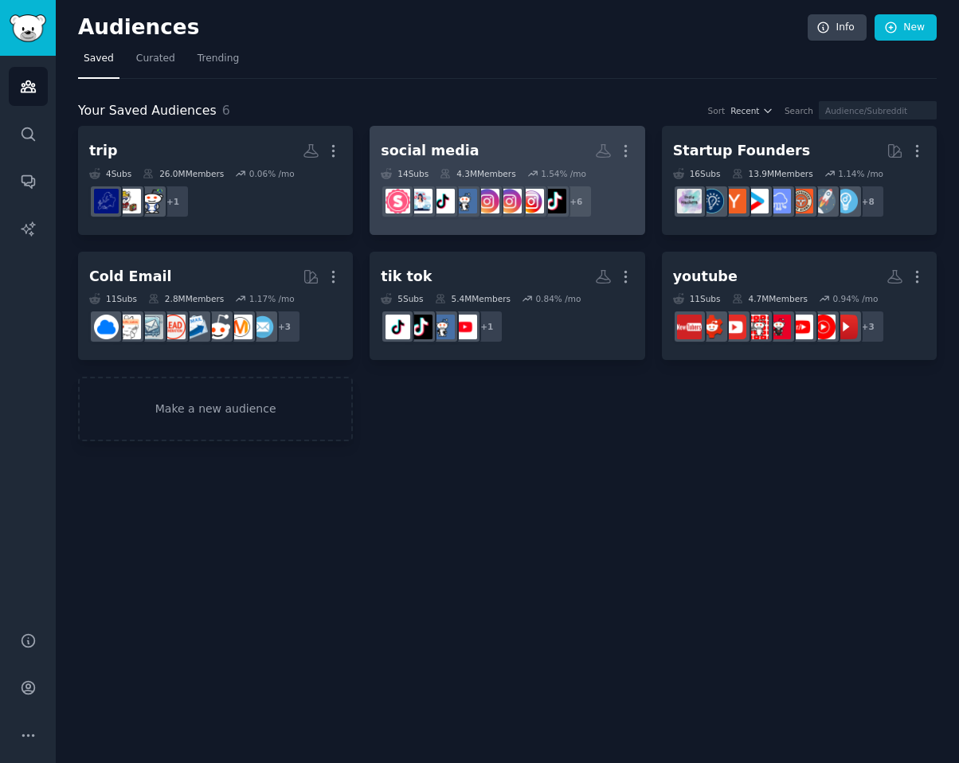
click at [517, 149] on h2 "social media More" at bounding box center [507, 151] width 253 height 28
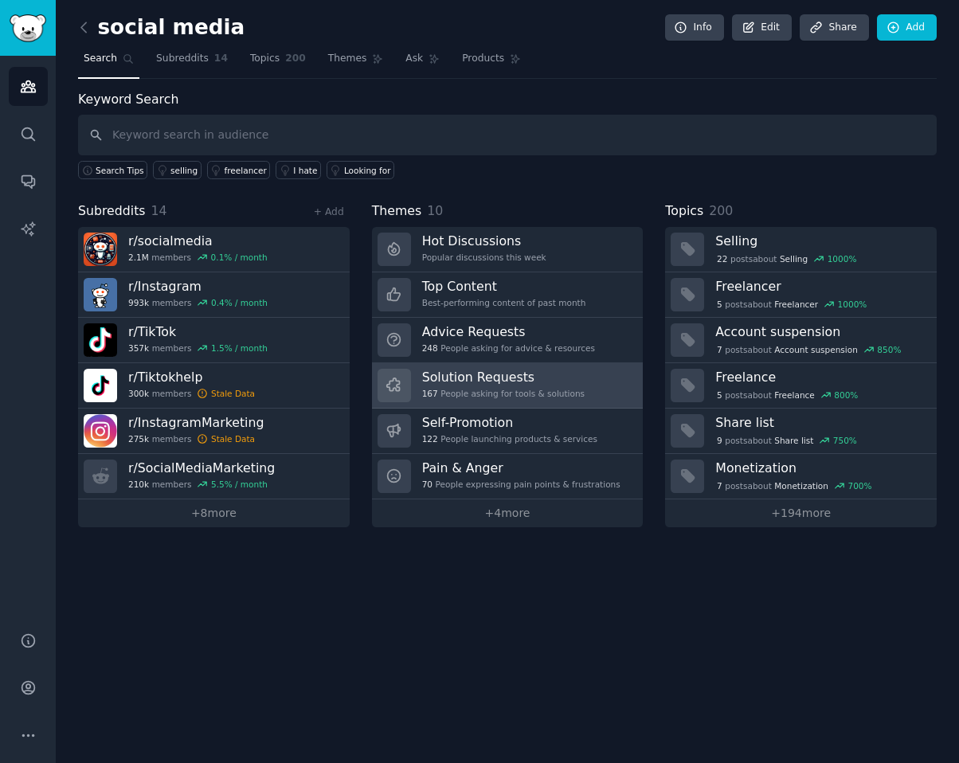
click at [523, 390] on div "167 People asking for tools & solutions" at bounding box center [503, 393] width 163 height 11
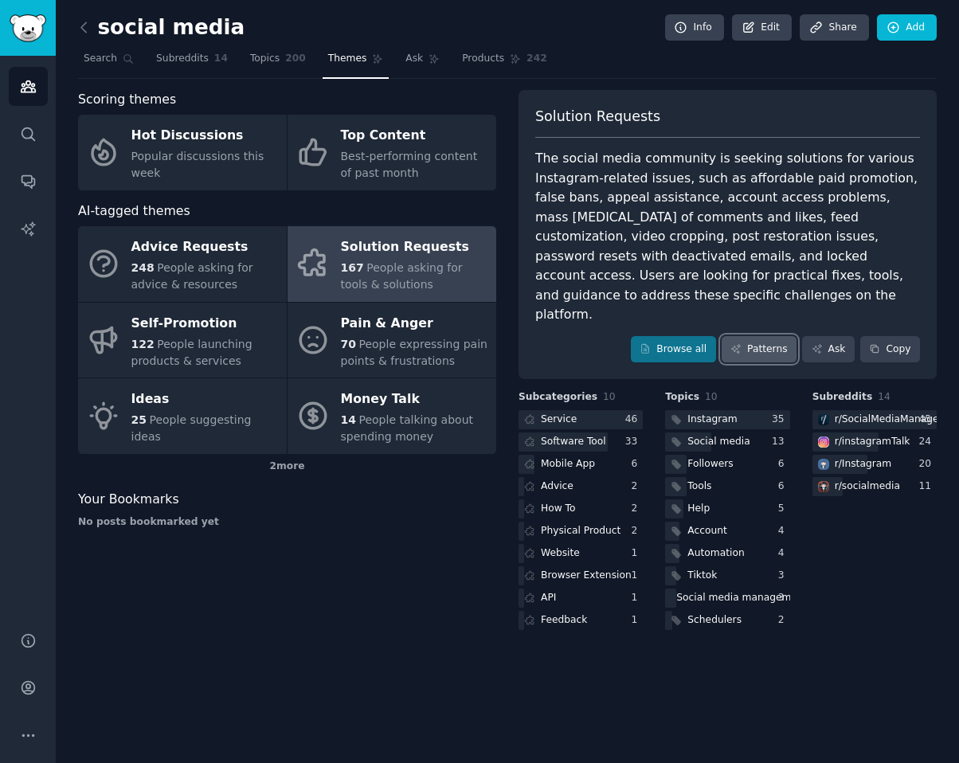
click at [760, 336] on link "Patterns" at bounding box center [759, 349] width 75 height 27
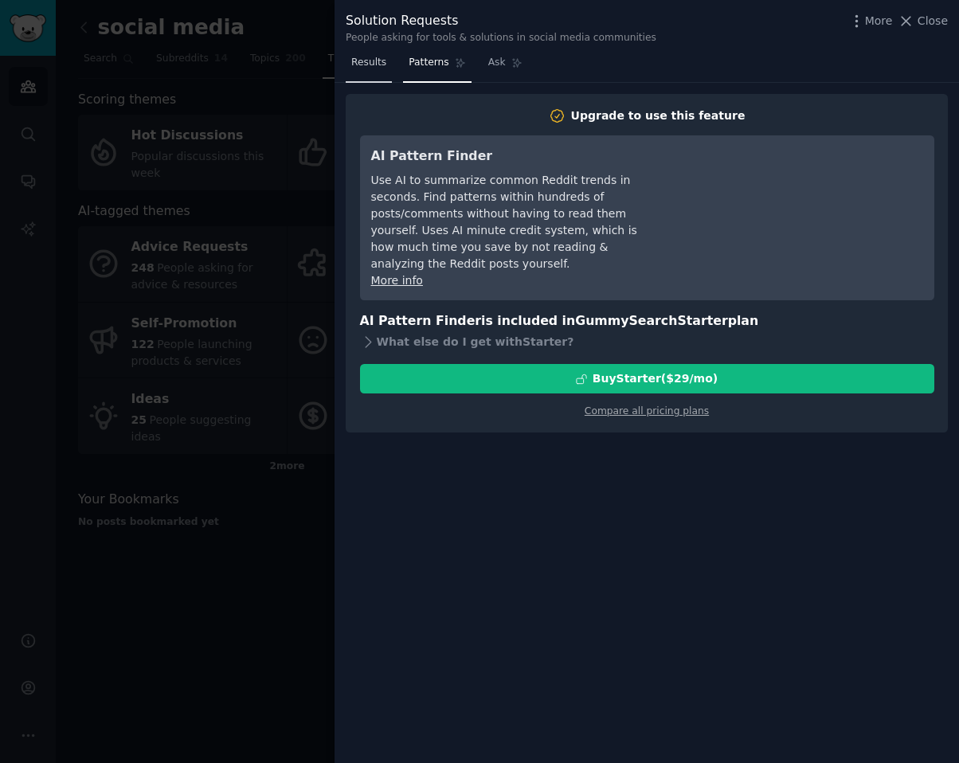
click at [346, 65] on link "Results" at bounding box center [369, 66] width 46 height 33
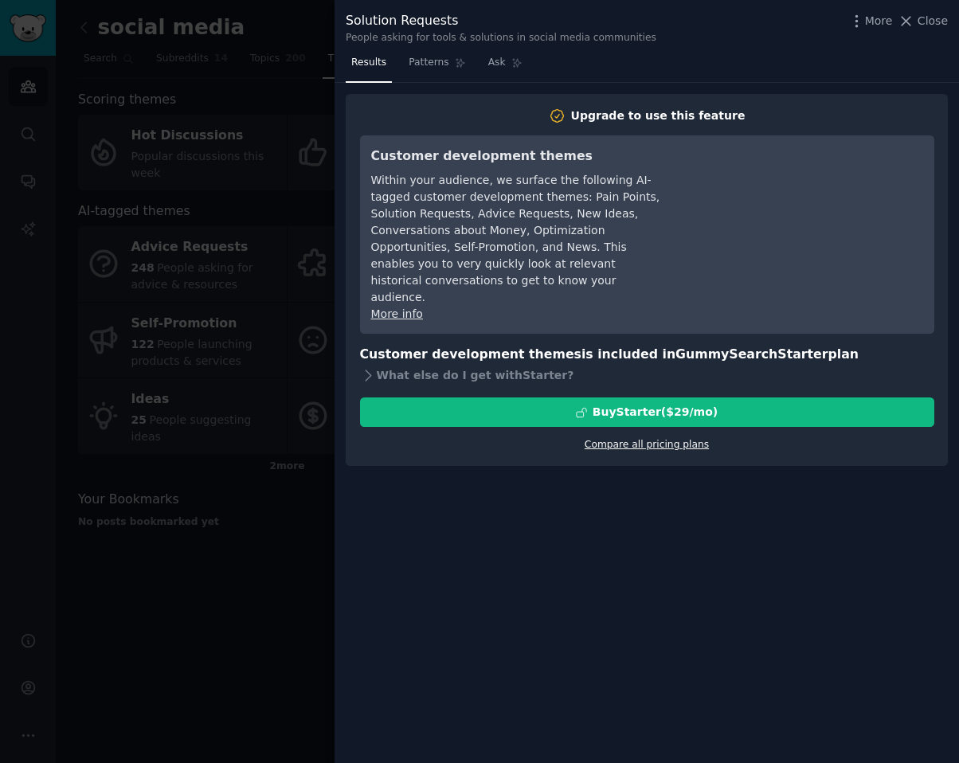
click at [618, 439] on link "Compare all pricing plans" at bounding box center [647, 444] width 124 height 11
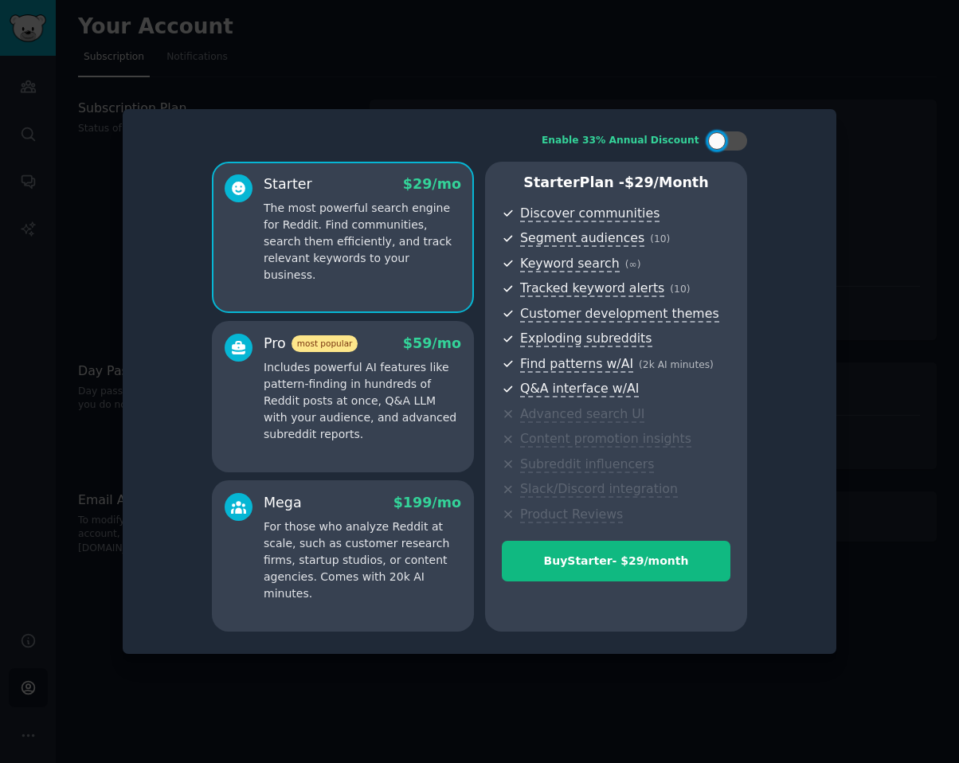
click at [728, 151] on div "Enable 33% Annual Discount Starter $ 29 /mo The most powerful search engine for…" at bounding box center [480, 381] width 692 height 523
click at [729, 143] on div at bounding box center [727, 140] width 40 height 19
click at [734, 136] on div at bounding box center [738, 141] width 18 height 18
checkbox input "false"
click at [884, 148] on div at bounding box center [479, 381] width 959 height 763
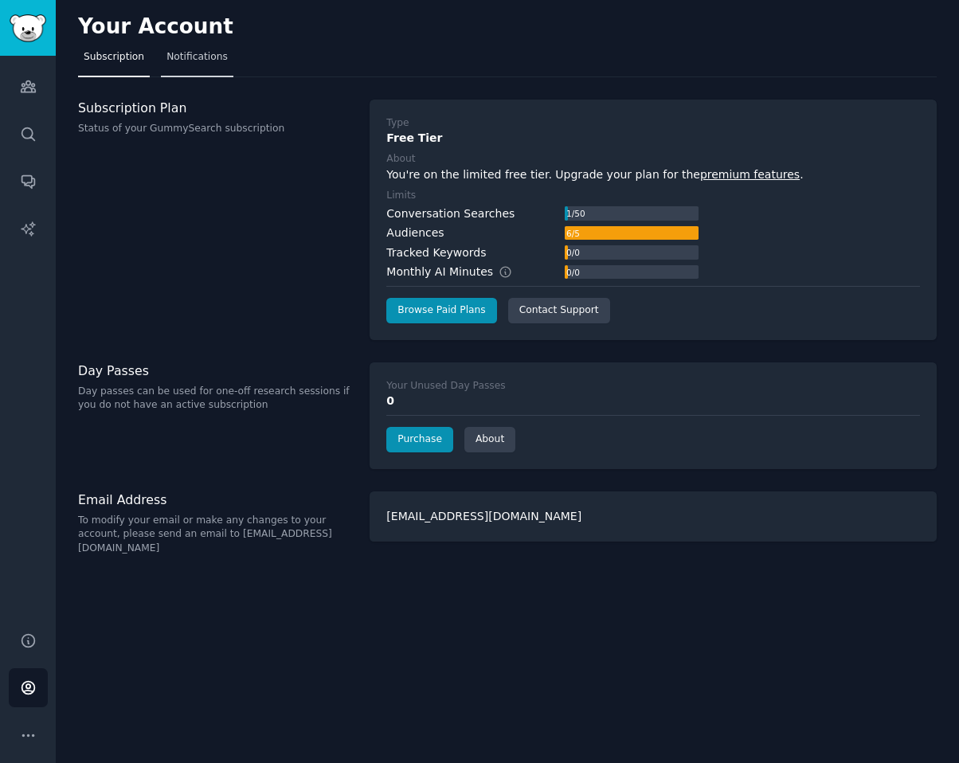
click at [194, 58] on span "Notifications" at bounding box center [197, 57] width 61 height 14
